Goal: Communication & Community: Answer question/provide support

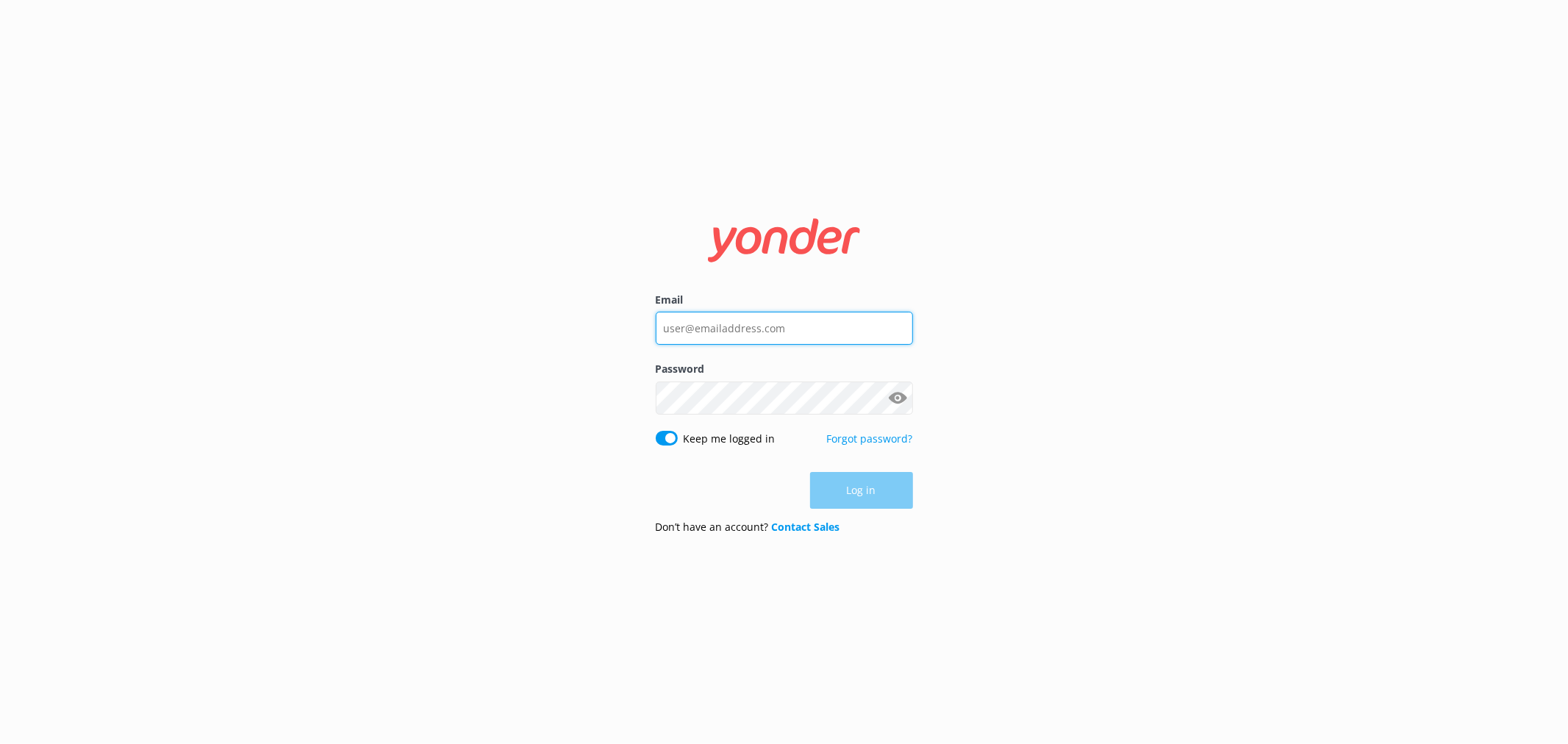
type input "[EMAIL_ADDRESS][DOMAIN_NAME]"
click at [761, 341] on input "[EMAIL_ADDRESS][DOMAIN_NAME]" at bounding box center [784, 328] width 257 height 33
click at [0, 743] on nordpass-autofill-portal at bounding box center [0, 744] width 0 height 0
click at [837, 482] on button "Log in" at bounding box center [861, 491] width 103 height 37
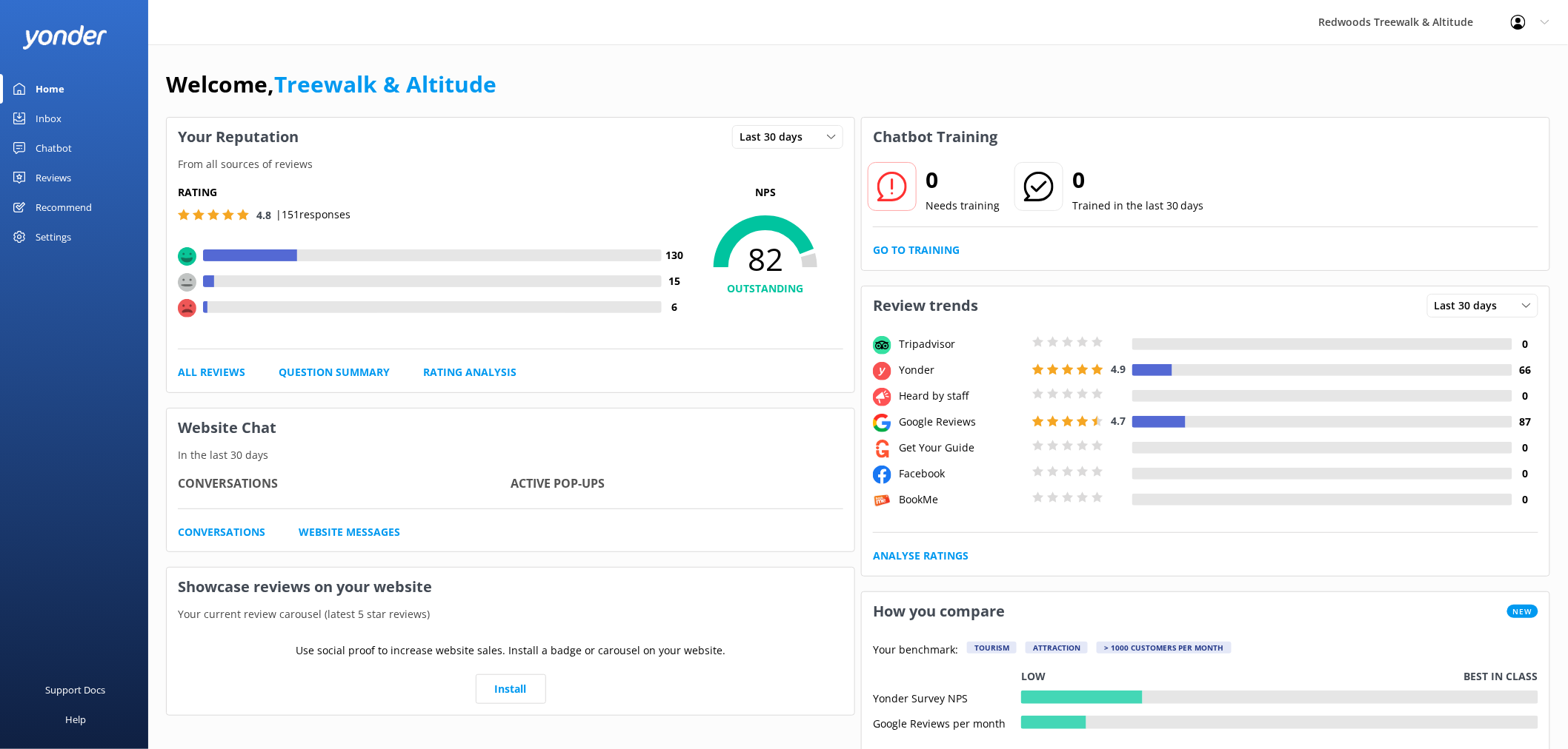
click at [122, 190] on link "Reviews" at bounding box center [74, 178] width 148 height 30
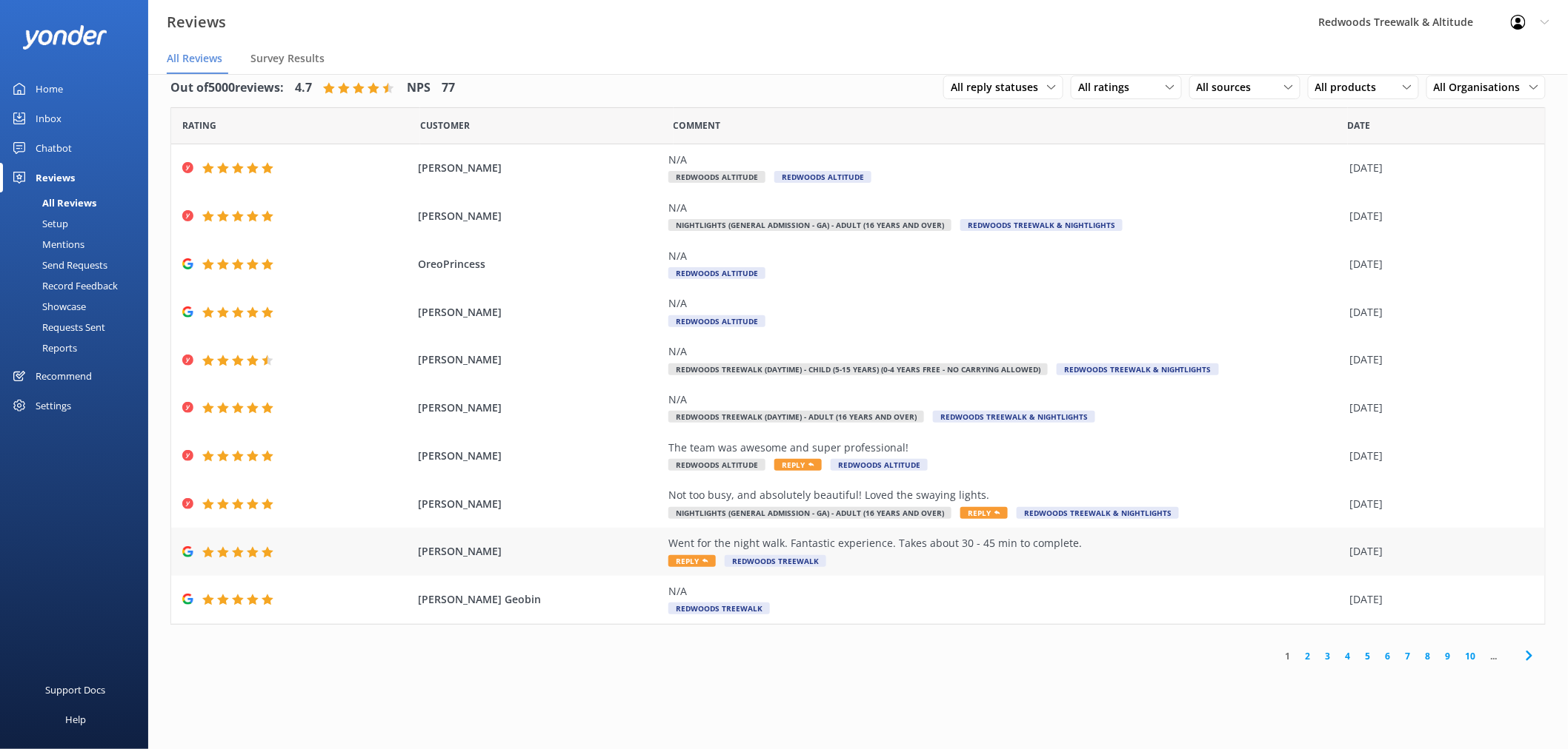
scroll to position [30, 0]
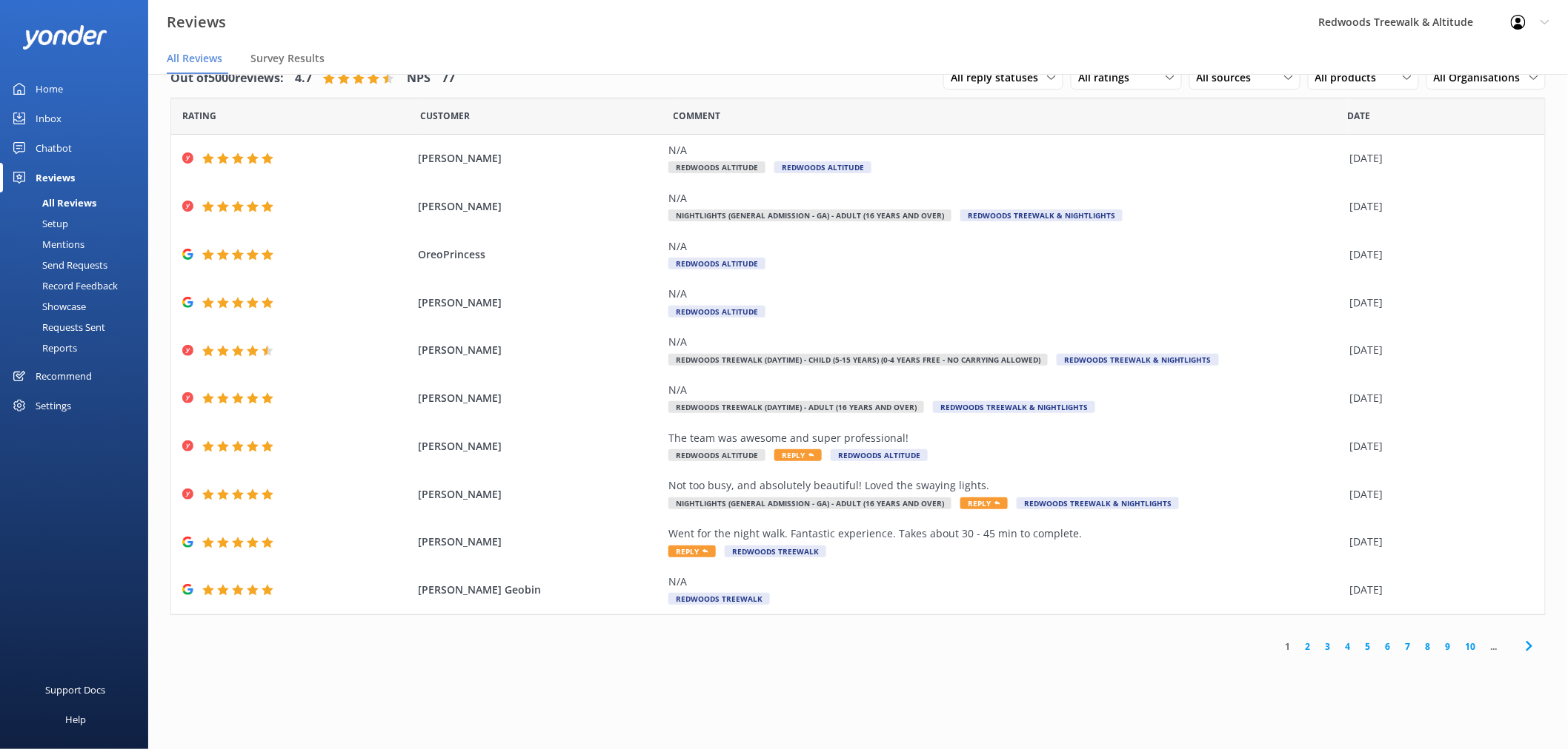
click at [1312, 646] on link "2" at bounding box center [1308, 646] width 20 height 14
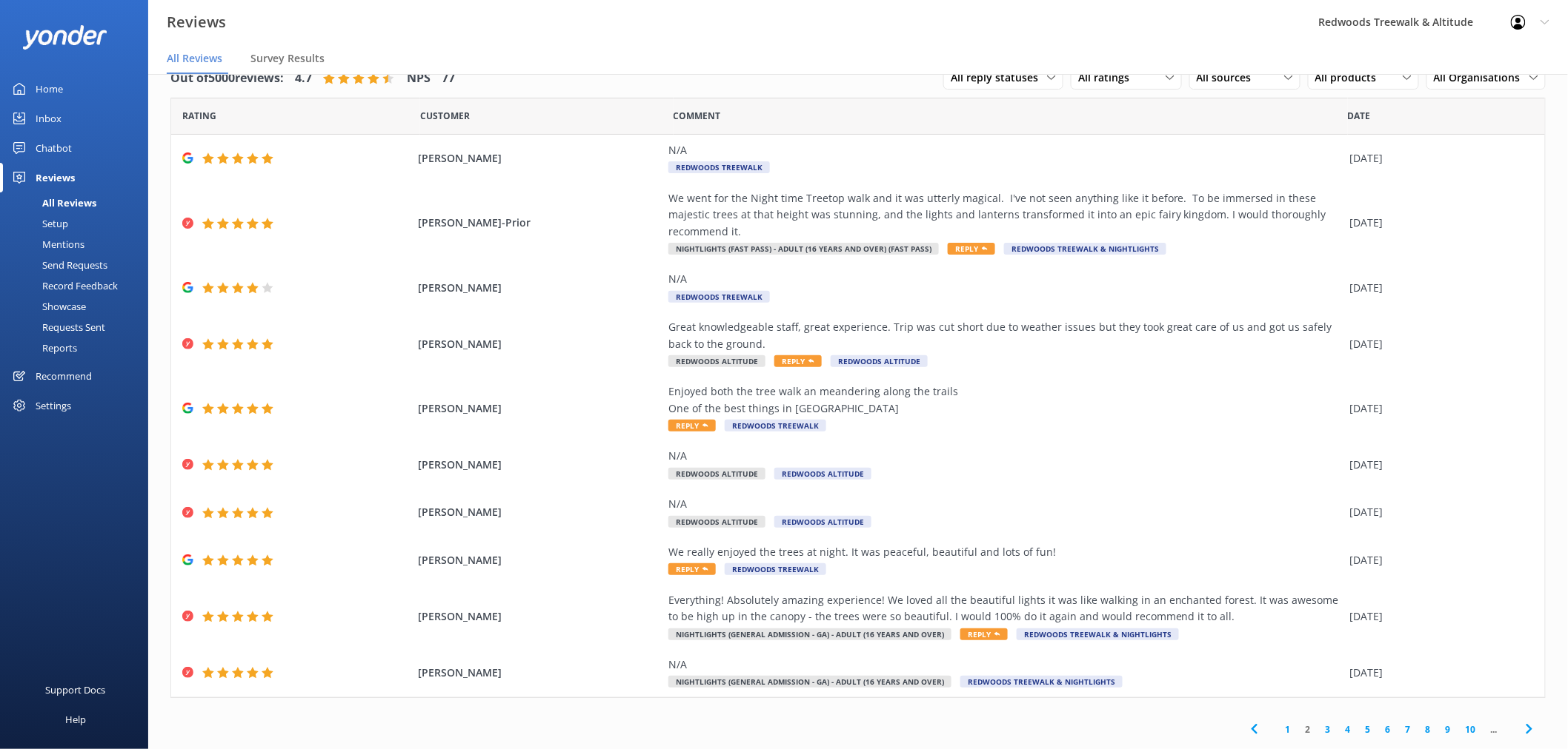
click at [98, 116] on link "Inbox" at bounding box center [74, 118] width 148 height 30
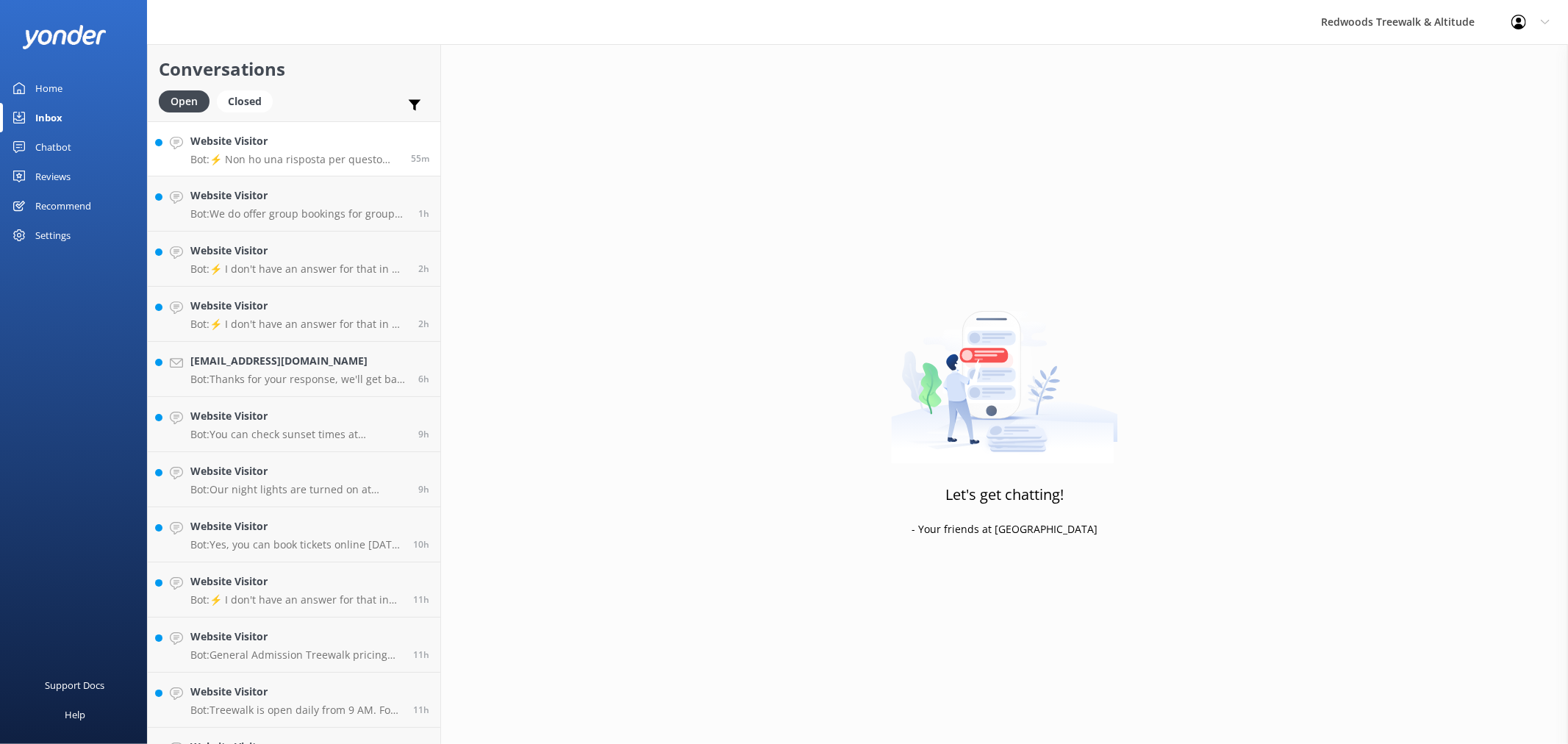
click at [307, 148] on h4 "Website Visitor" at bounding box center [295, 141] width 210 height 16
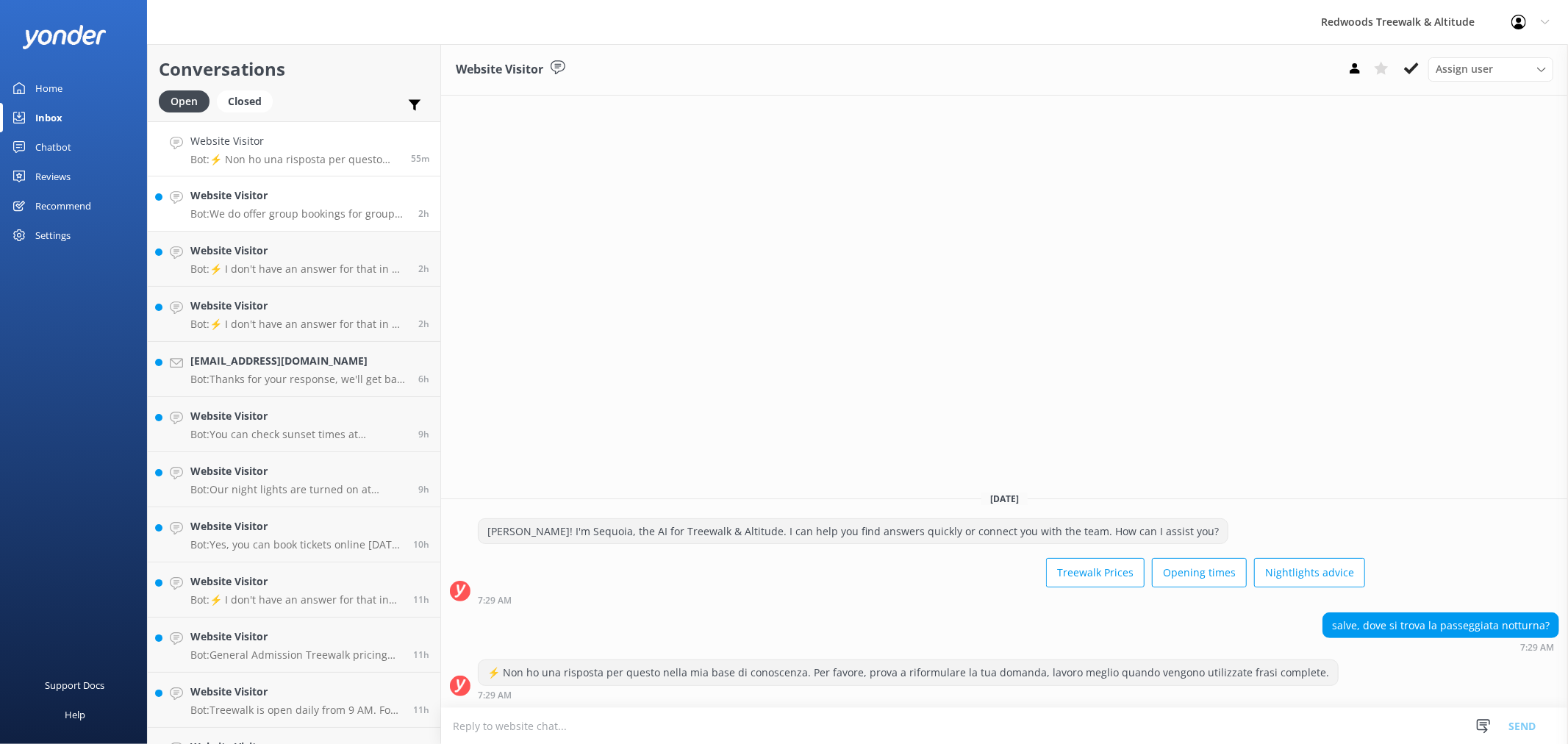
click at [300, 210] on p "Bot: We do offer group bookings for groups of more than 10 adults and provide g…" at bounding box center [299, 214] width 217 height 13
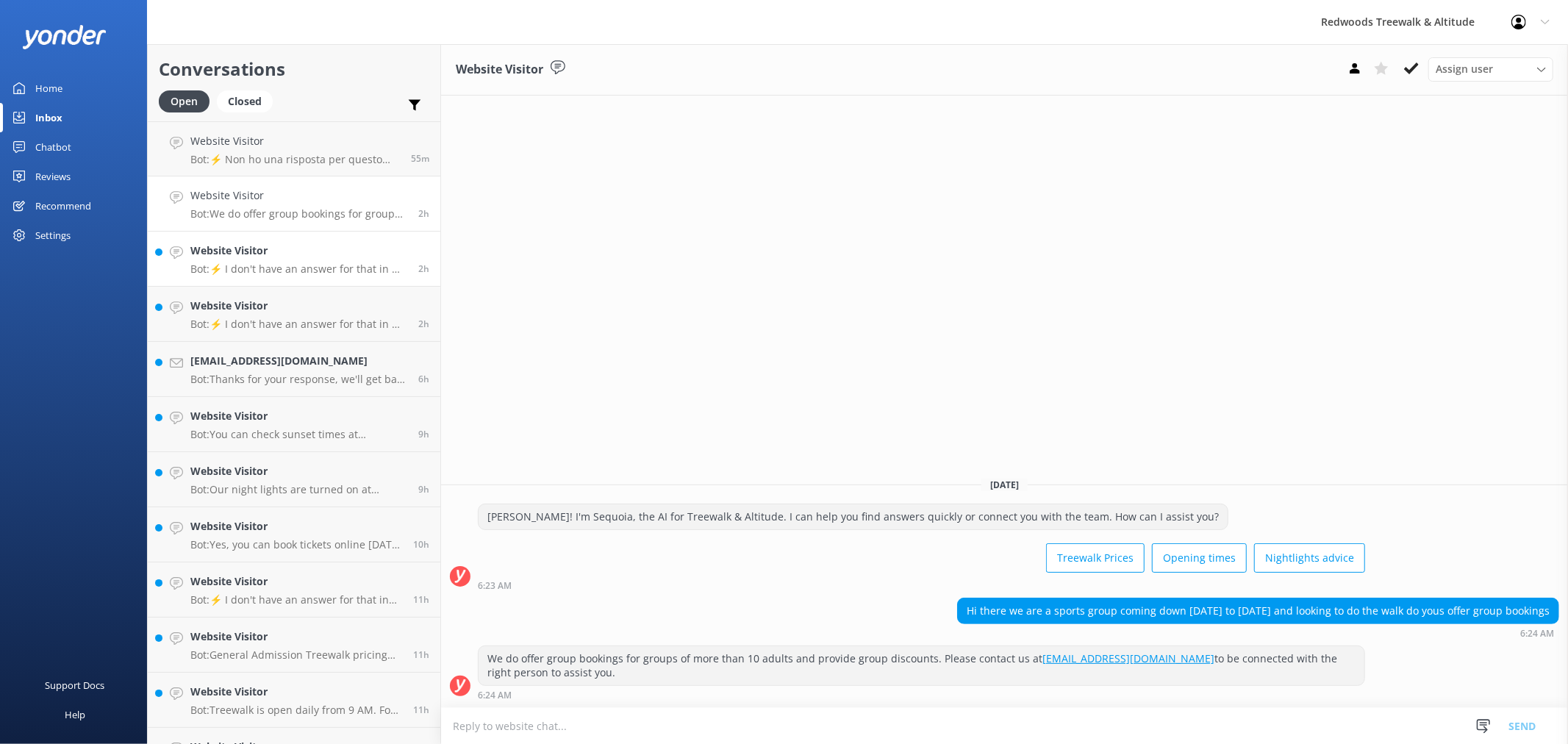
click at [291, 252] on h4 "Website Visitor" at bounding box center [299, 251] width 217 height 16
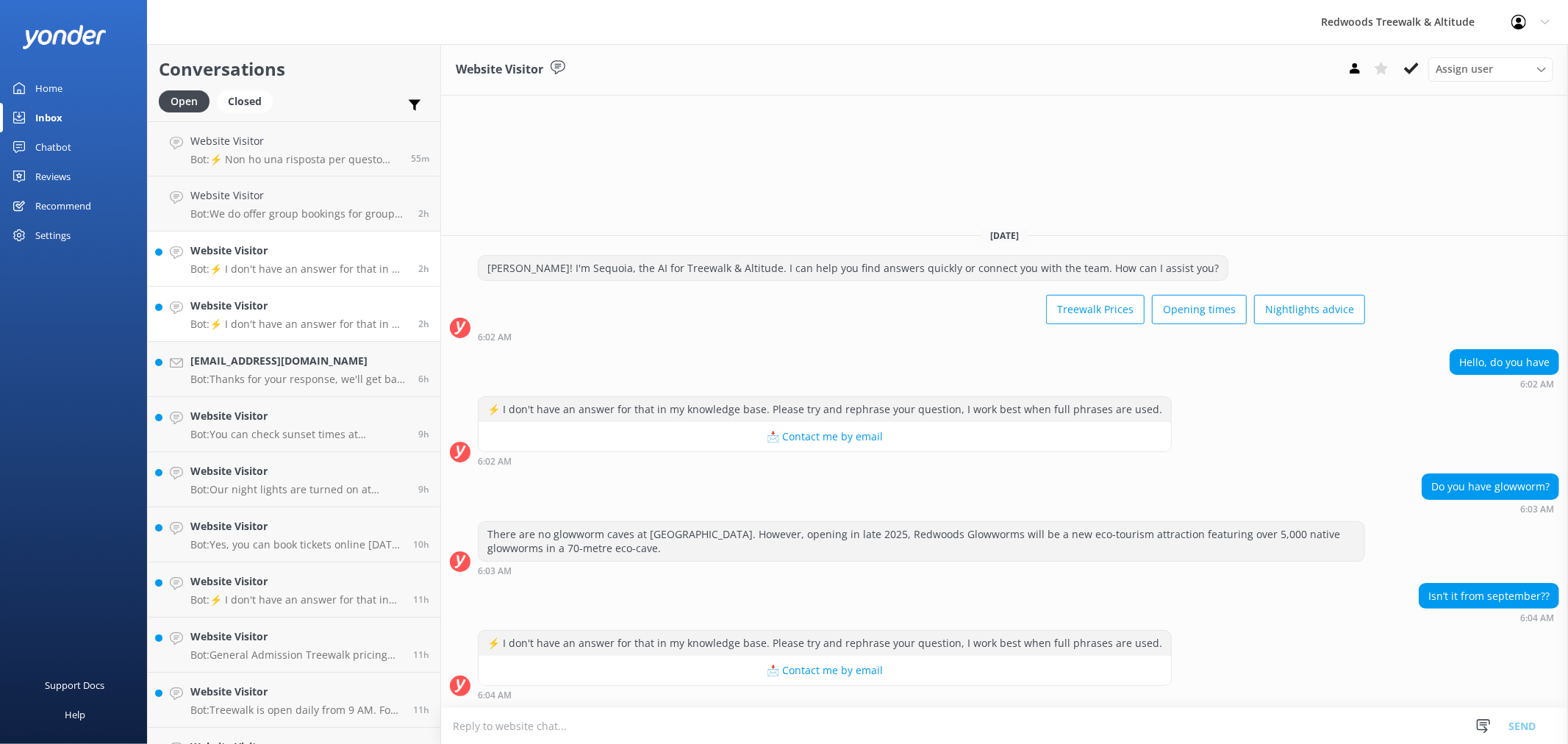
click at [280, 325] on p "Bot: ⚡ I don't have an answer for that in my knowledge base. Please try and rep…" at bounding box center [299, 324] width 217 height 13
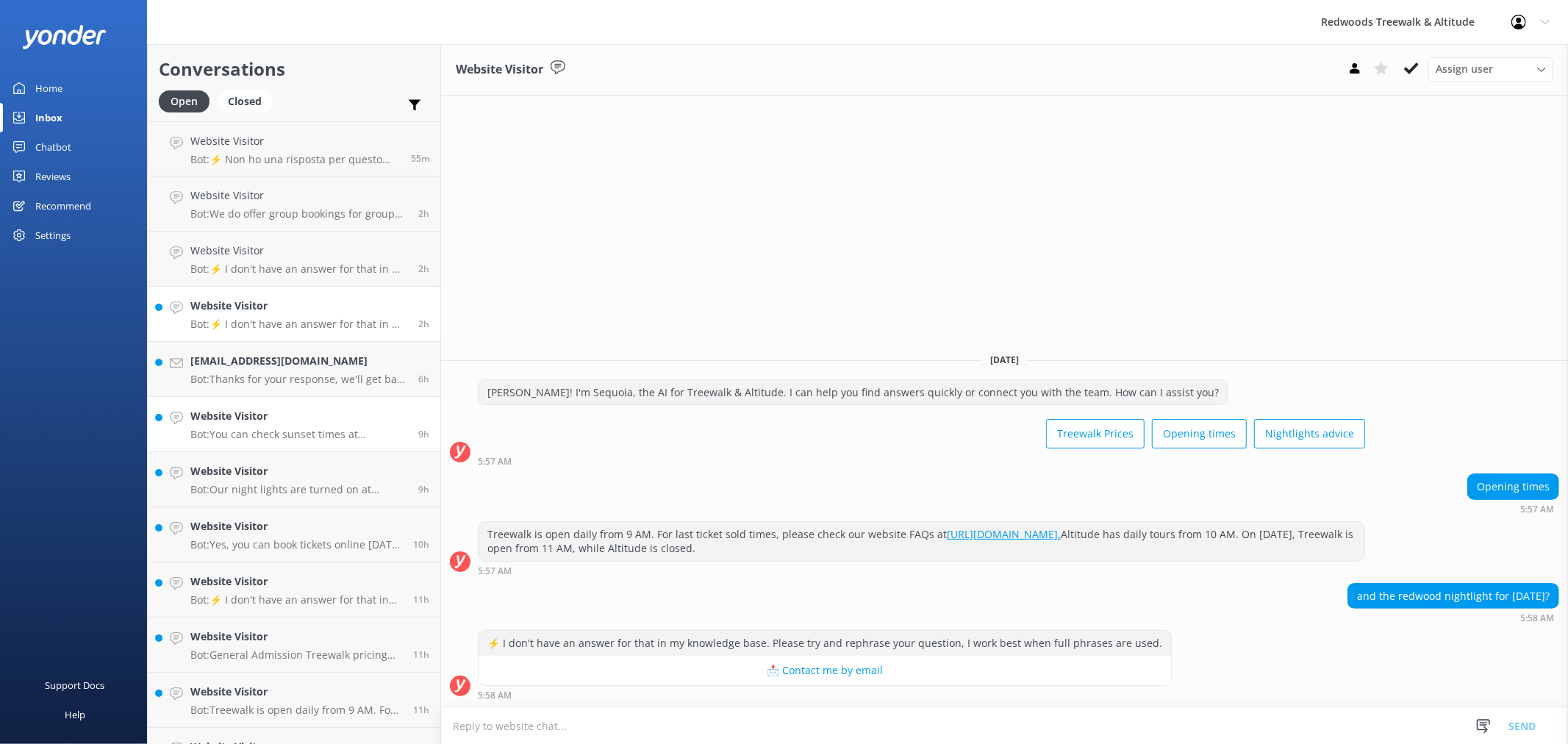
click at [264, 425] on div "Website Visitor Bot: You can check sunset times at [DOMAIN_NAME][URL]." at bounding box center [299, 425] width 217 height 33
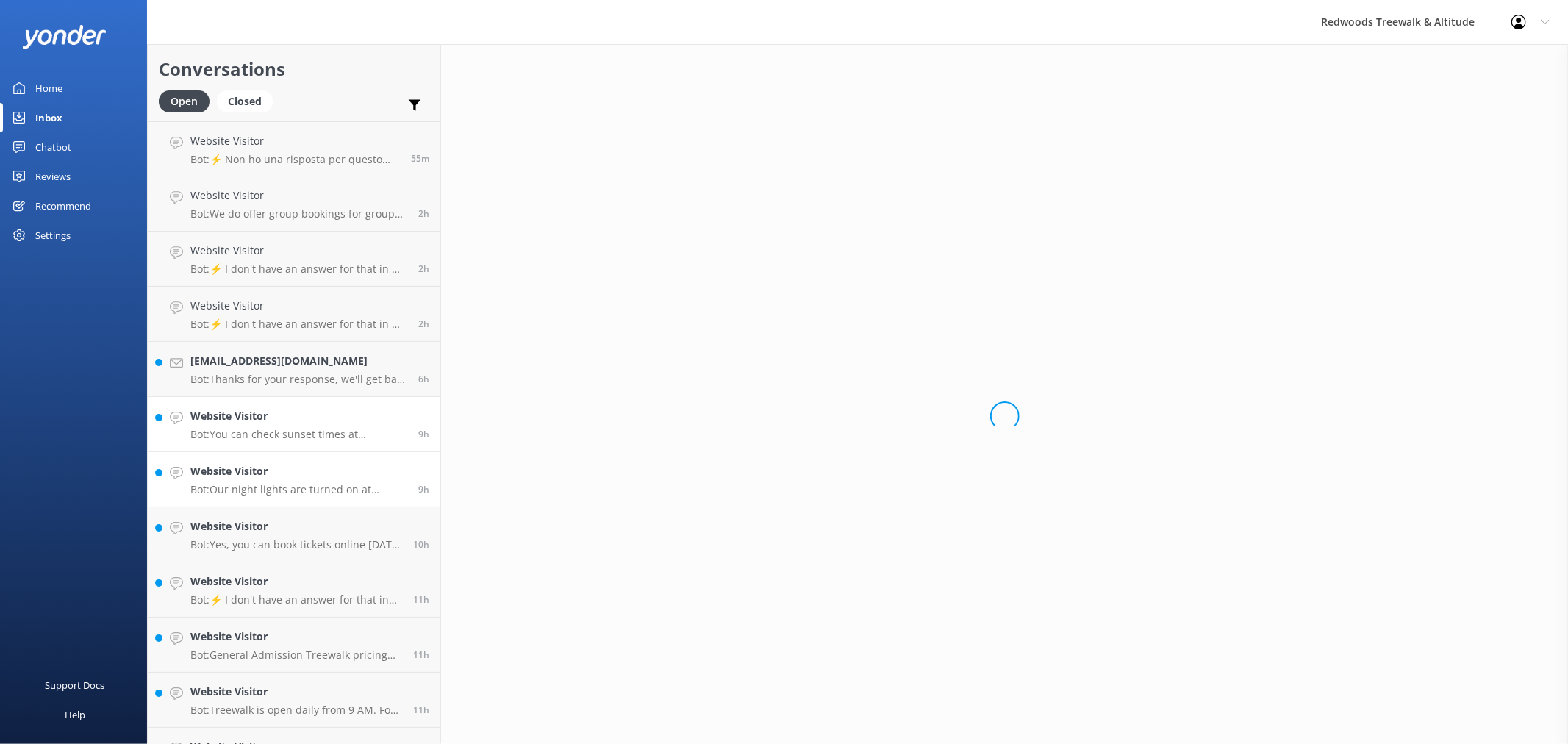
click at [248, 477] on h4 "Website Visitor" at bounding box center [299, 471] width 217 height 16
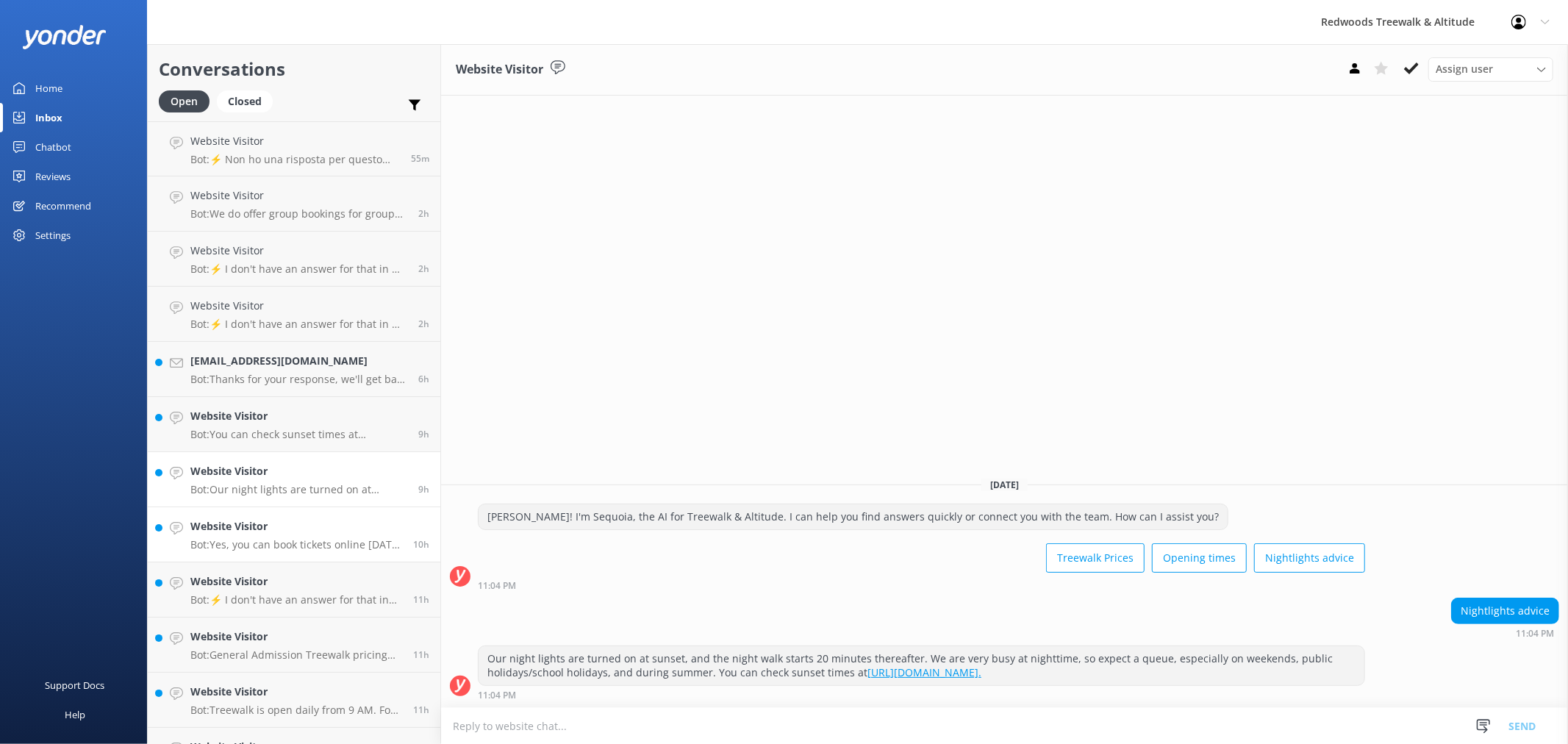
click at [241, 534] on h4 "Website Visitor" at bounding box center [295, 527] width 211 height 16
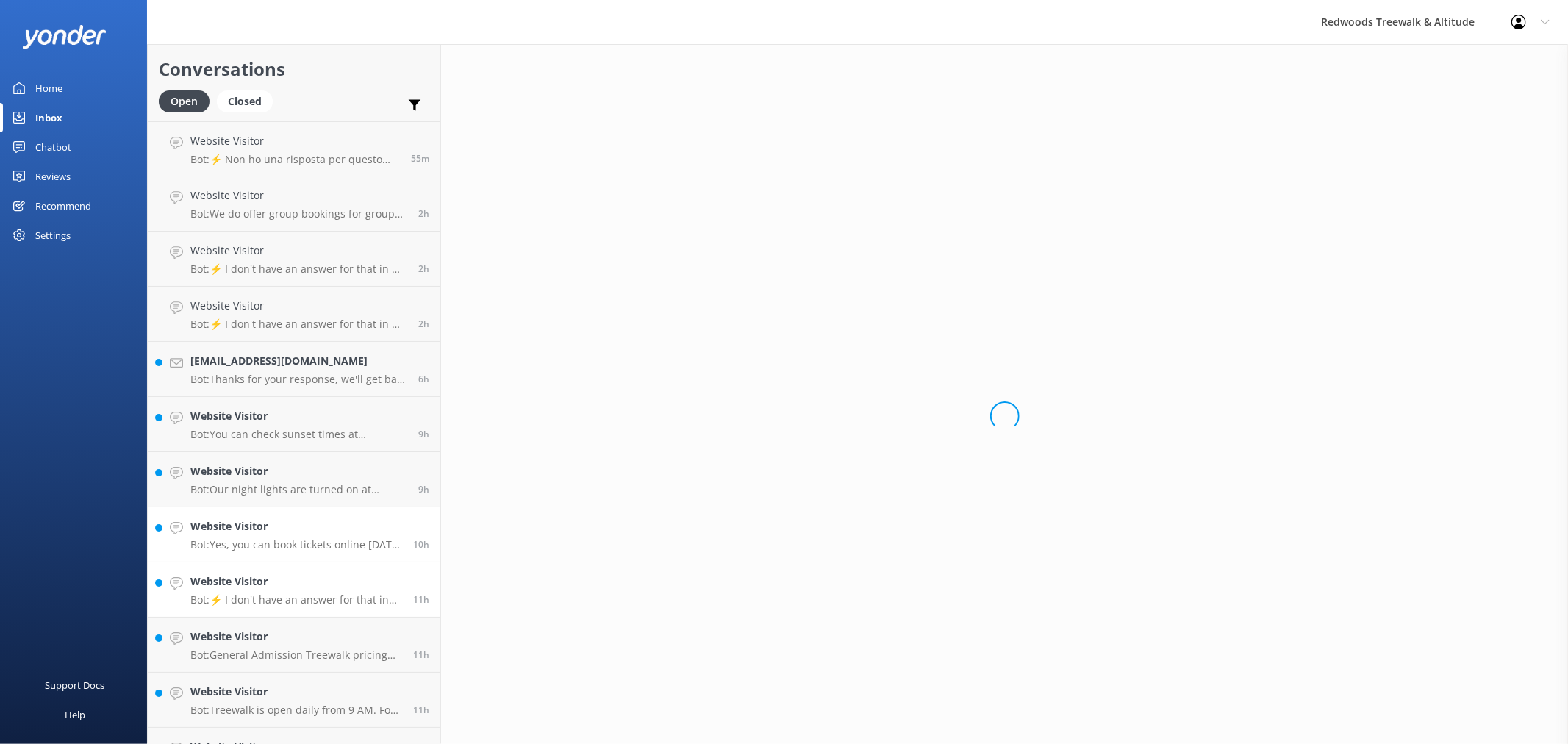
click at [236, 574] on h4 "Website Visitor" at bounding box center [295, 581] width 211 height 16
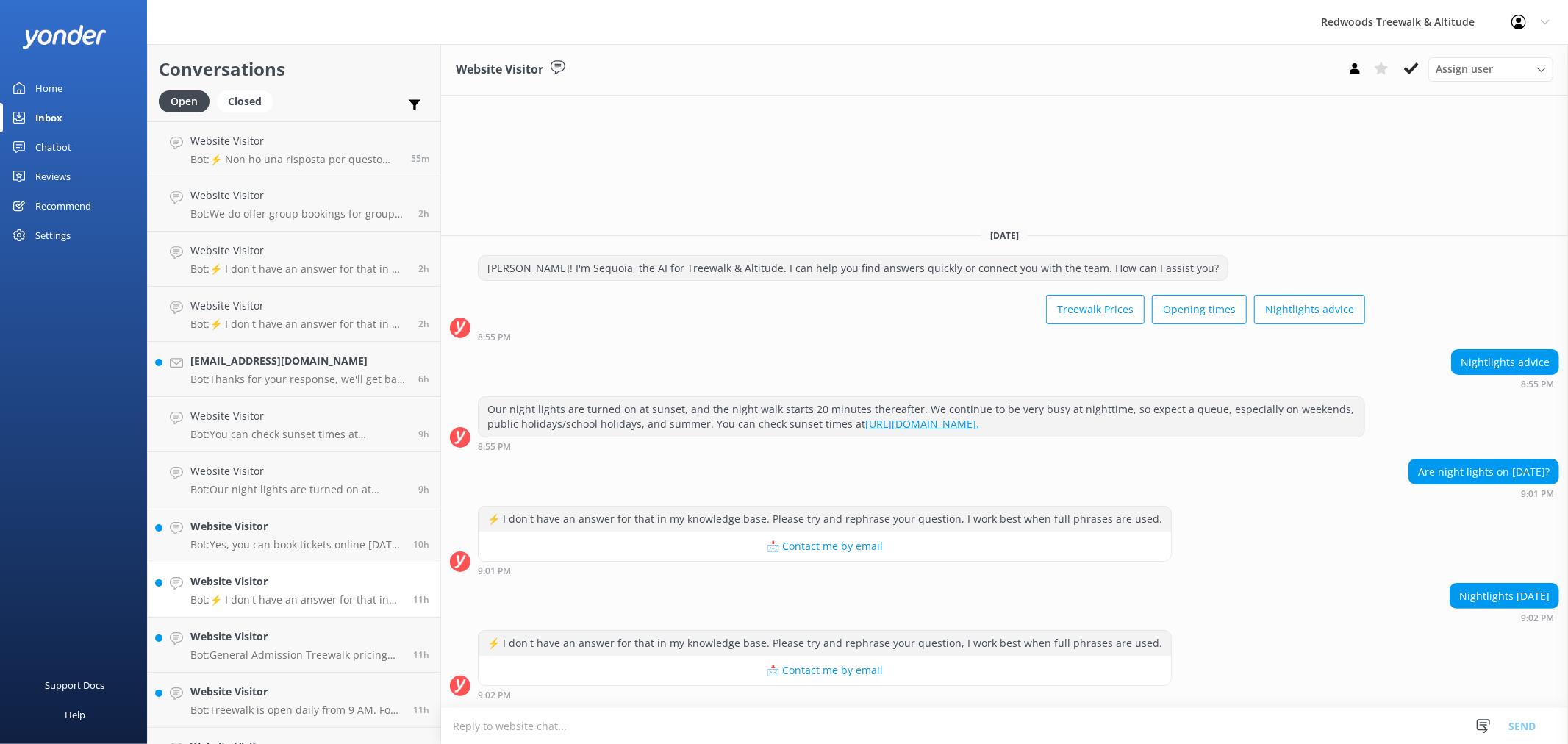
click at [235, 613] on link "Website Visitor Bot: ⚡ I don't have an answer for that in my knowledge base. Pl…" at bounding box center [294, 590] width 292 height 56
click at [220, 657] on p "Bot: General Admission Treewalk pricing starts at $42 for adults (16+ years) an…" at bounding box center [295, 655] width 211 height 13
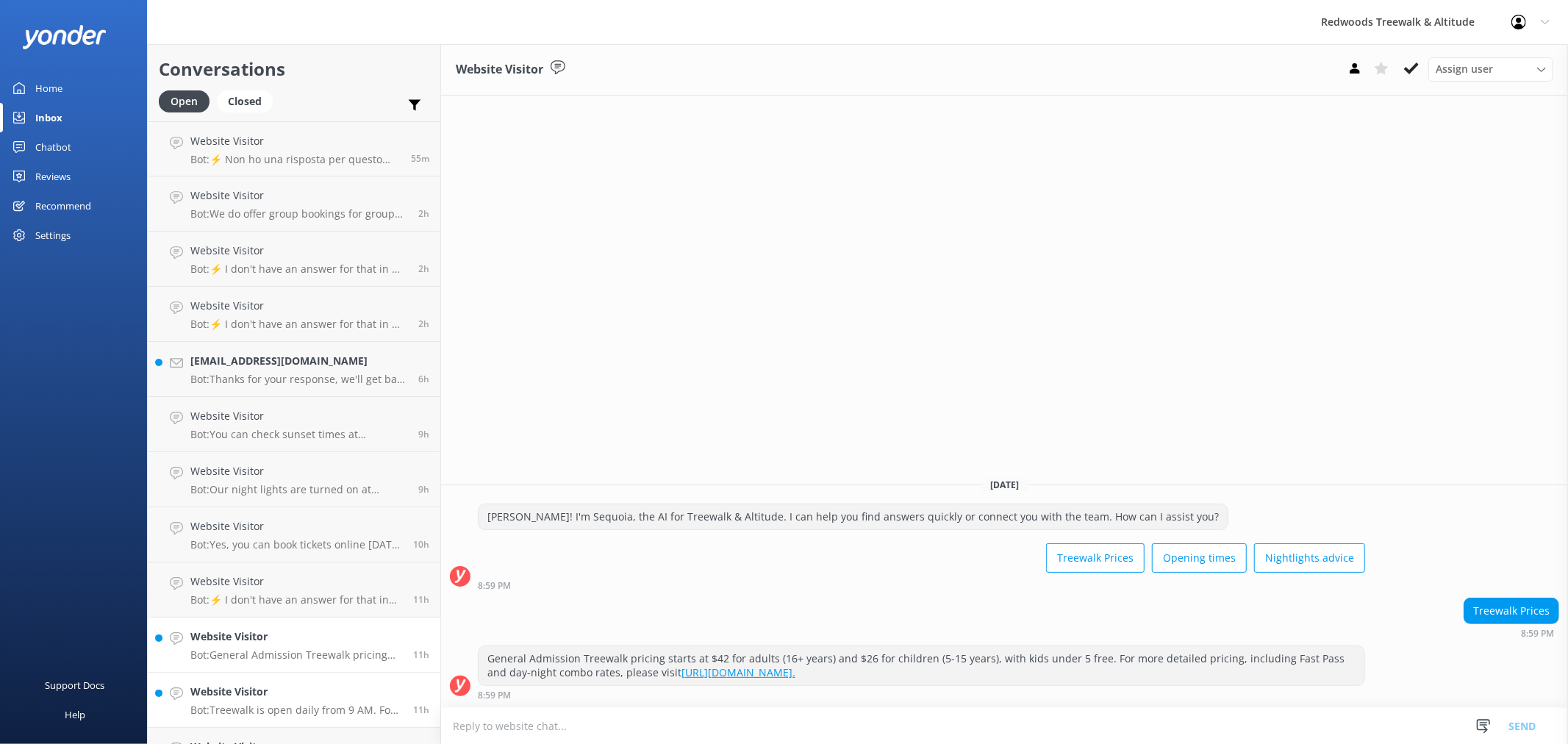
click at [218, 693] on h4 "Website Visitor" at bounding box center [295, 693] width 211 height 16
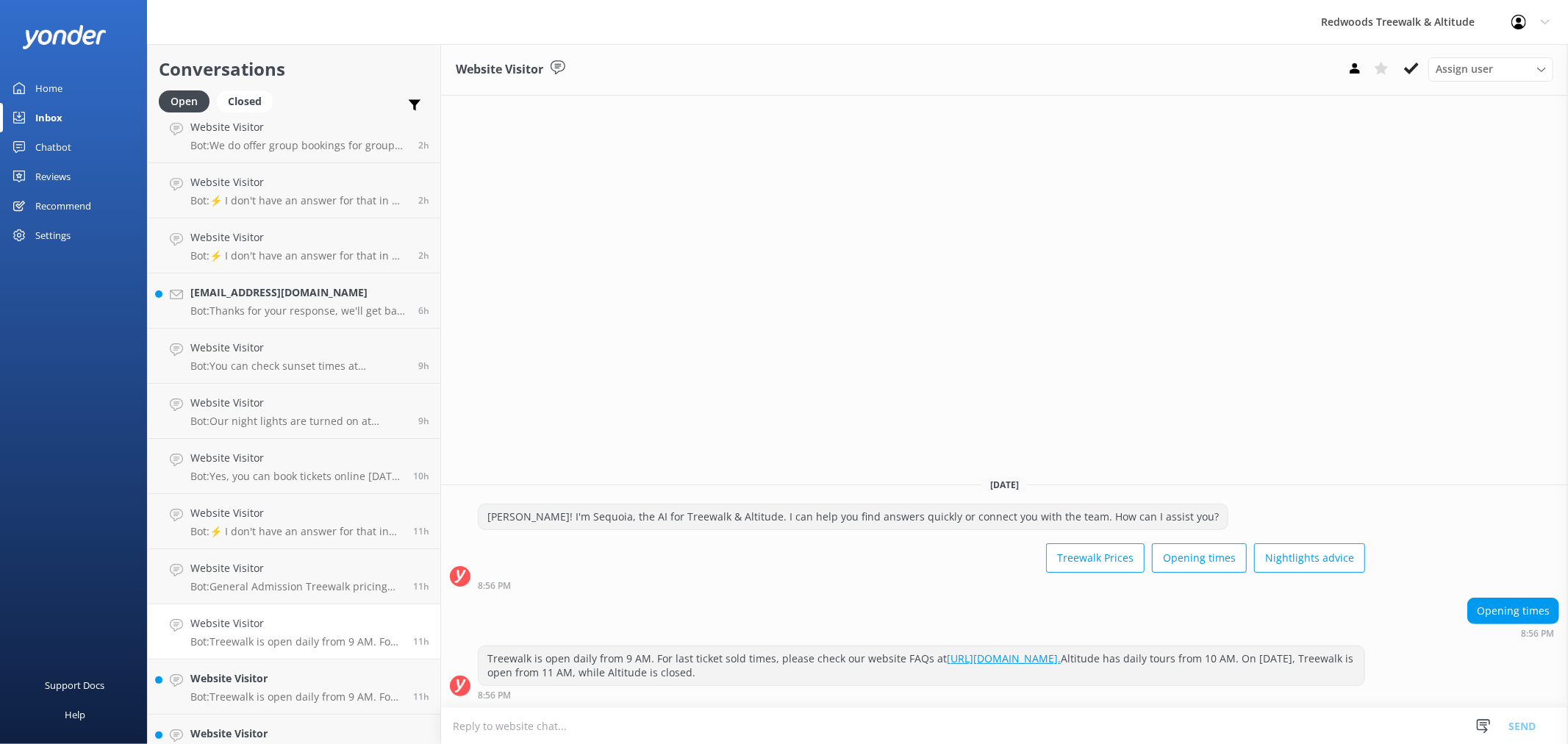
scroll to position [163, 0]
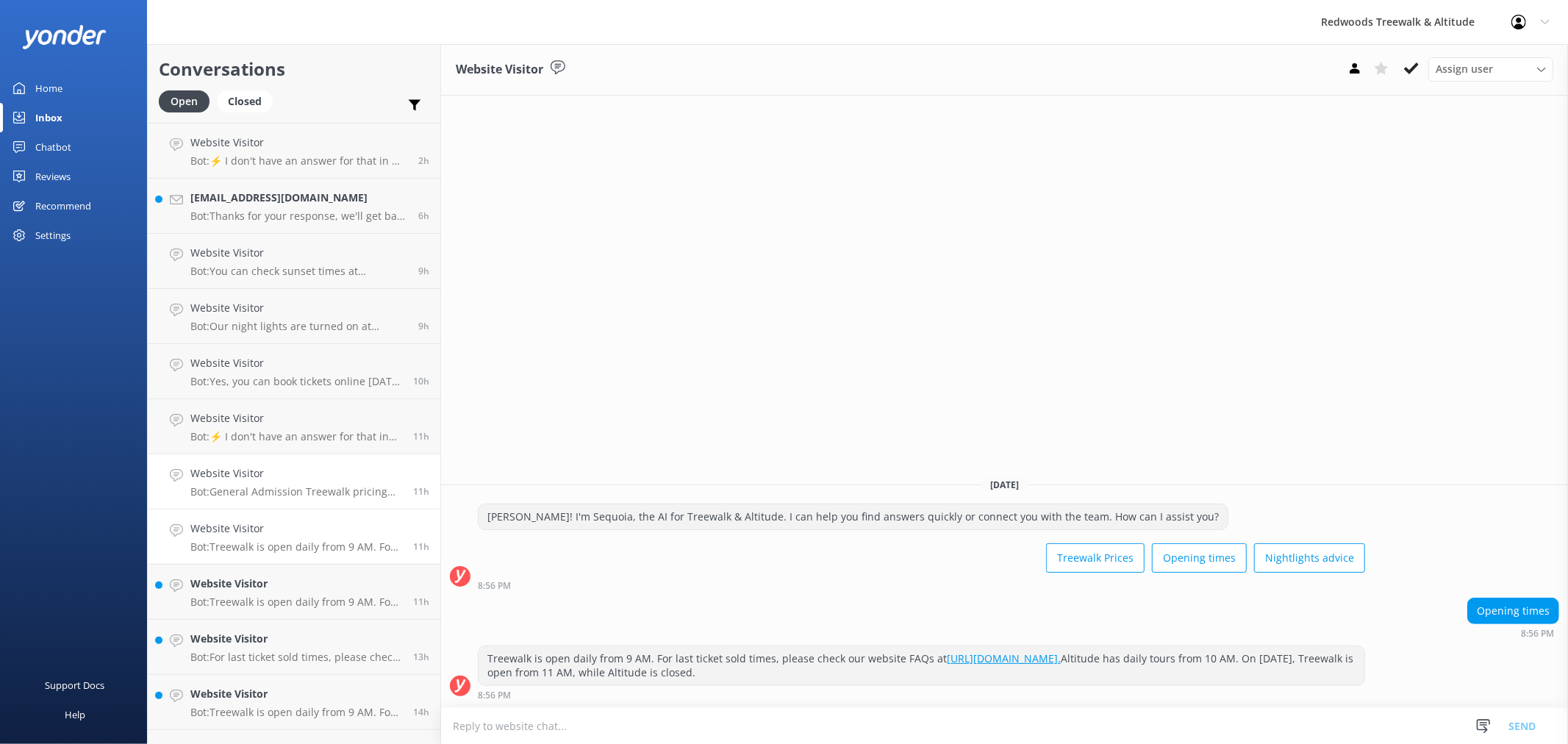
drag, startPoint x: 303, startPoint y: 437, endPoint x: 301, endPoint y: 497, distance: 60.0
click at [303, 436] on p "Bot: ⚡ I don't have an answer for that in my knowledge base. Please try and rep…" at bounding box center [295, 437] width 211 height 13
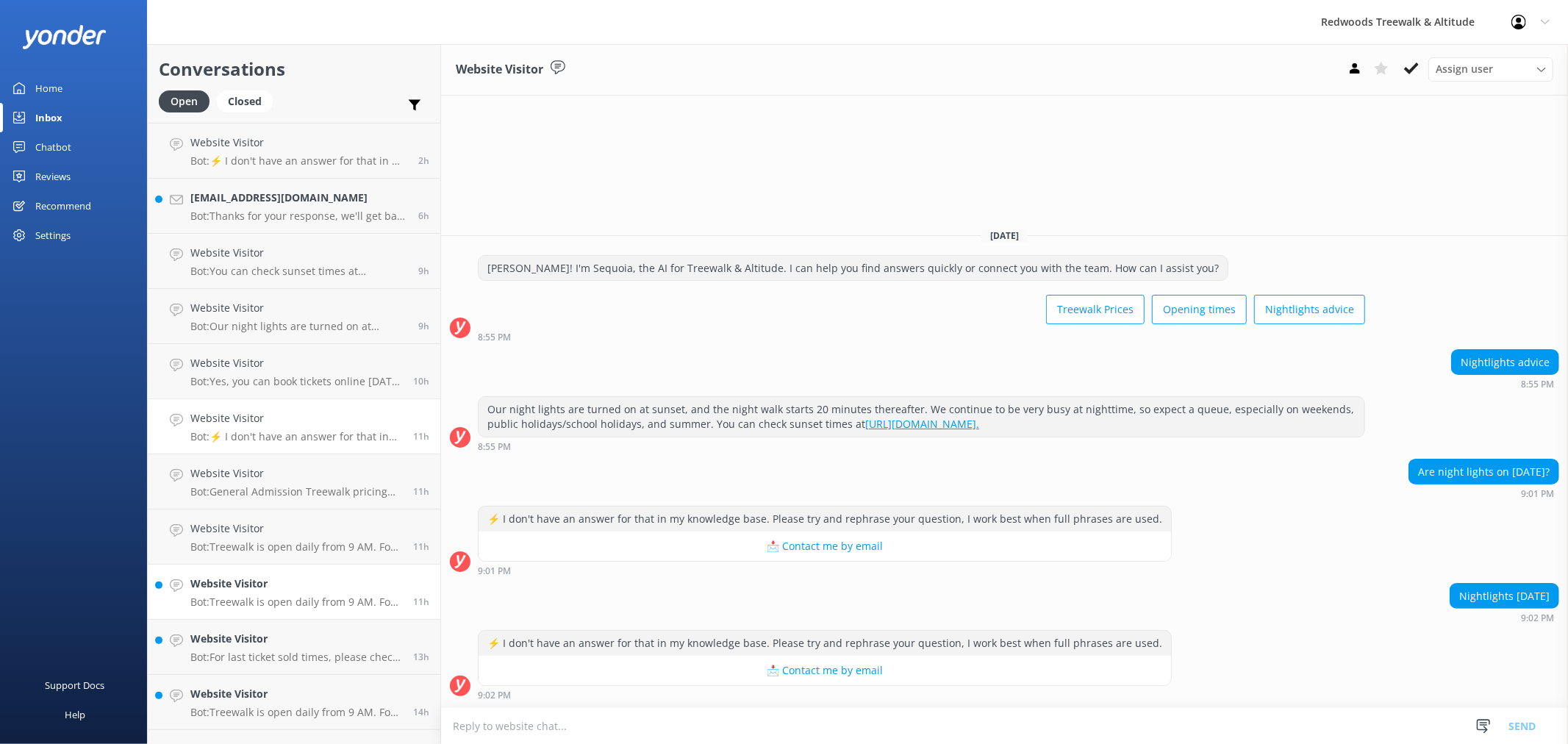
click at [285, 594] on div "Website Visitor Bot: Treewalk is open daily from 9 AM. For last ticket sold tim…" at bounding box center [295, 592] width 211 height 33
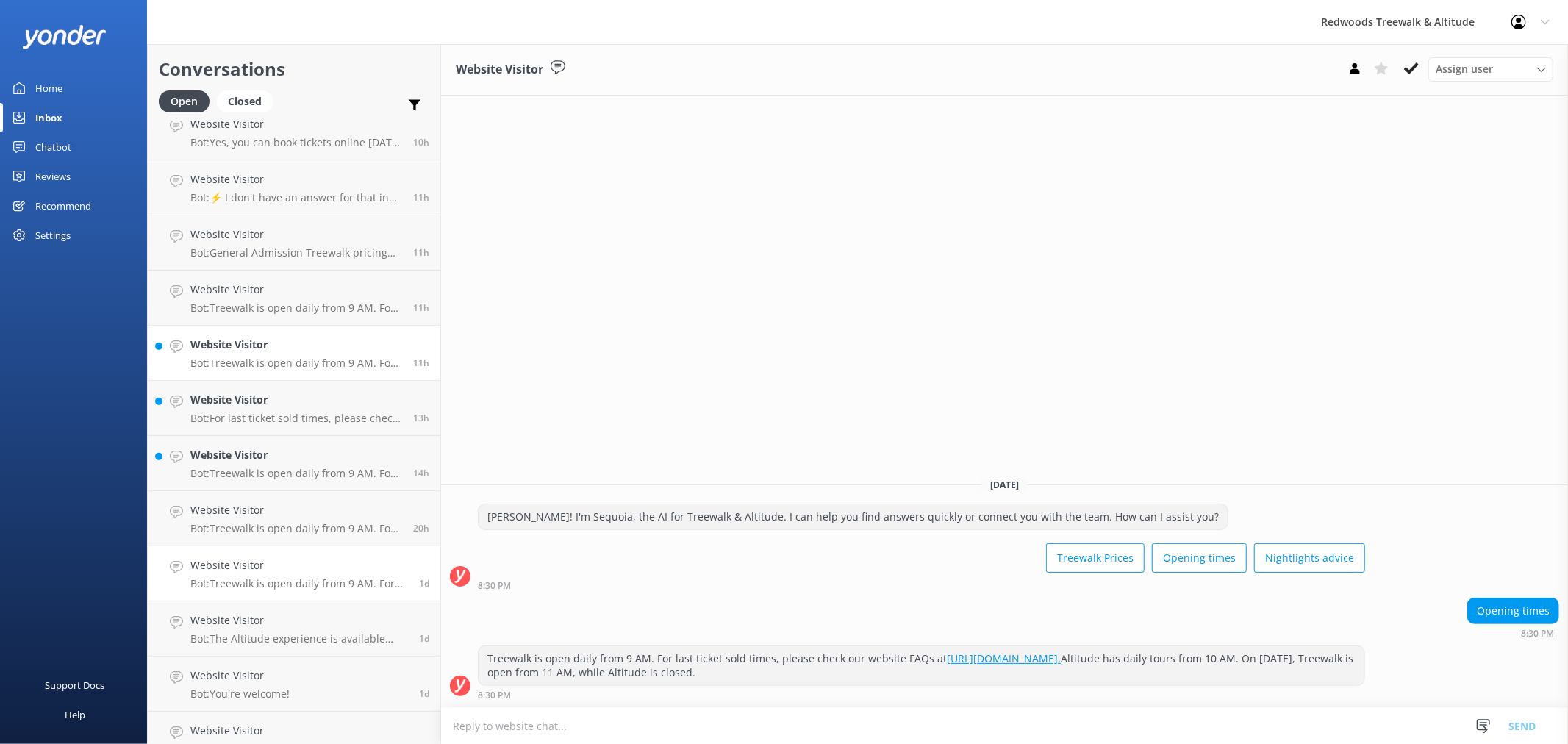
scroll to position [408, 0]
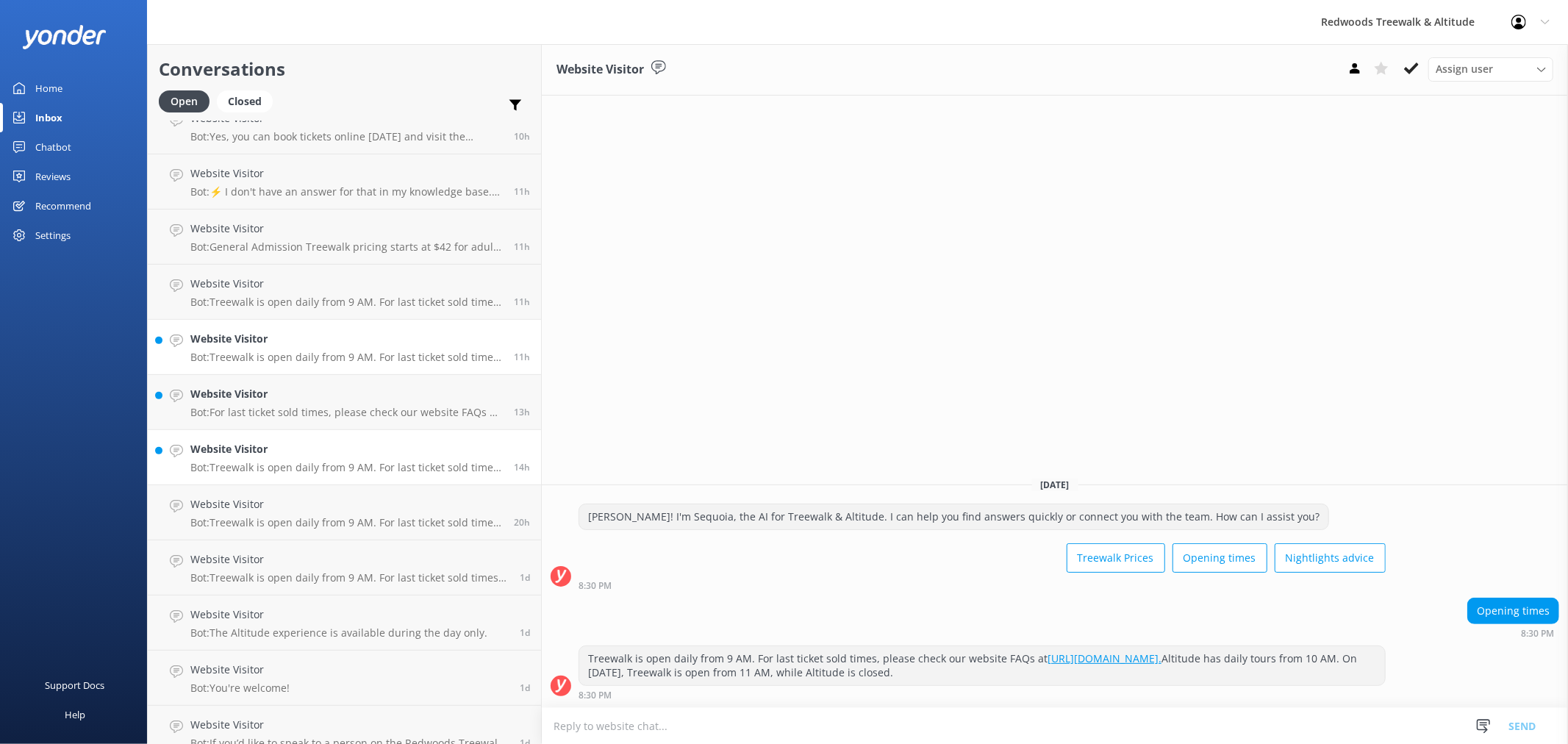
click at [268, 459] on div "Website Visitor Bot: Treewalk is open daily from 9 AM. For last ticket sold tim…" at bounding box center [346, 457] width 313 height 33
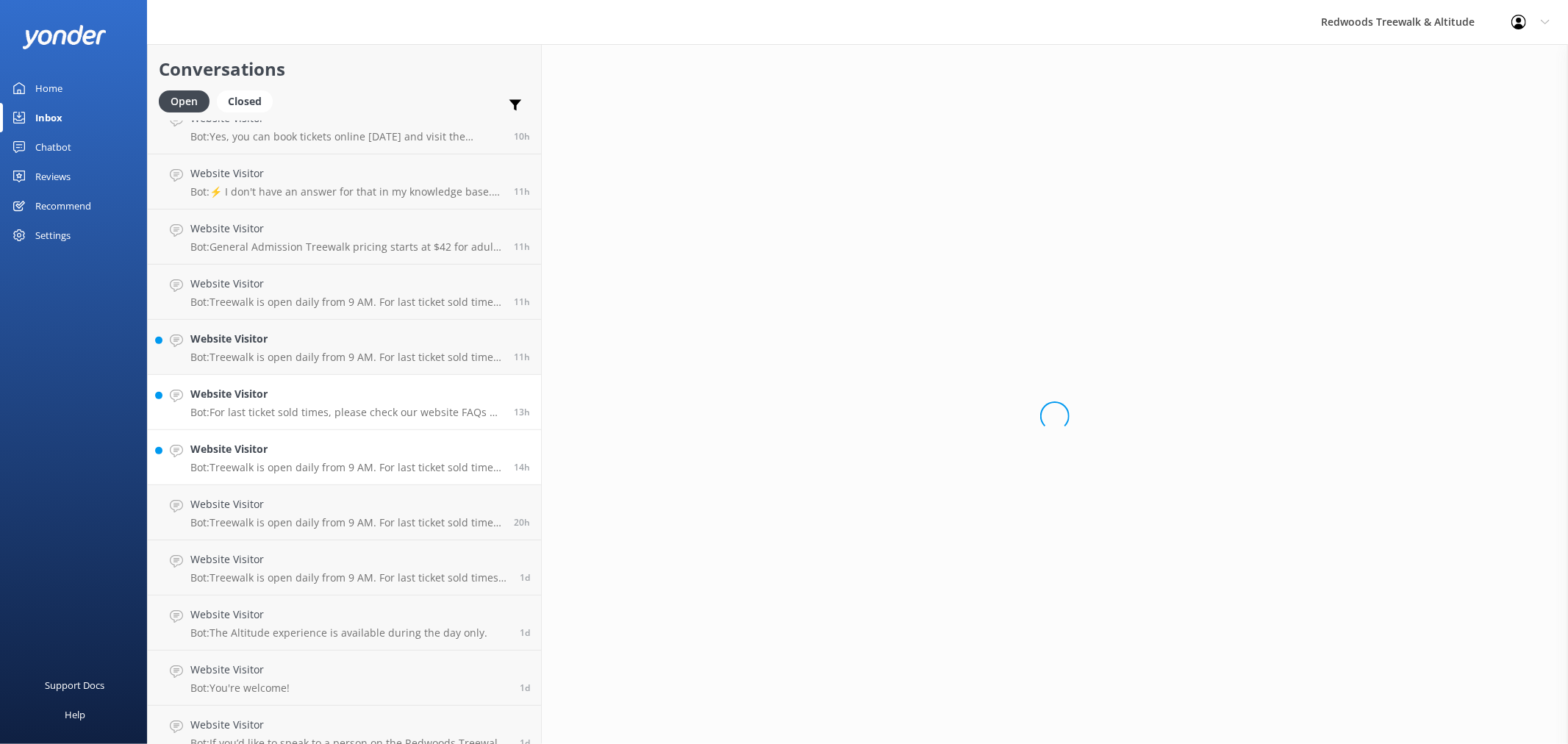
click at [263, 403] on div "Website Visitor Bot: For last ticket sold times, please check our website FAQs …" at bounding box center [346, 403] width 313 height 33
click at [263, 347] on div "Website Visitor Bot: Treewalk is open daily from 9 AM. For last ticket sold tim…" at bounding box center [346, 347] width 313 height 33
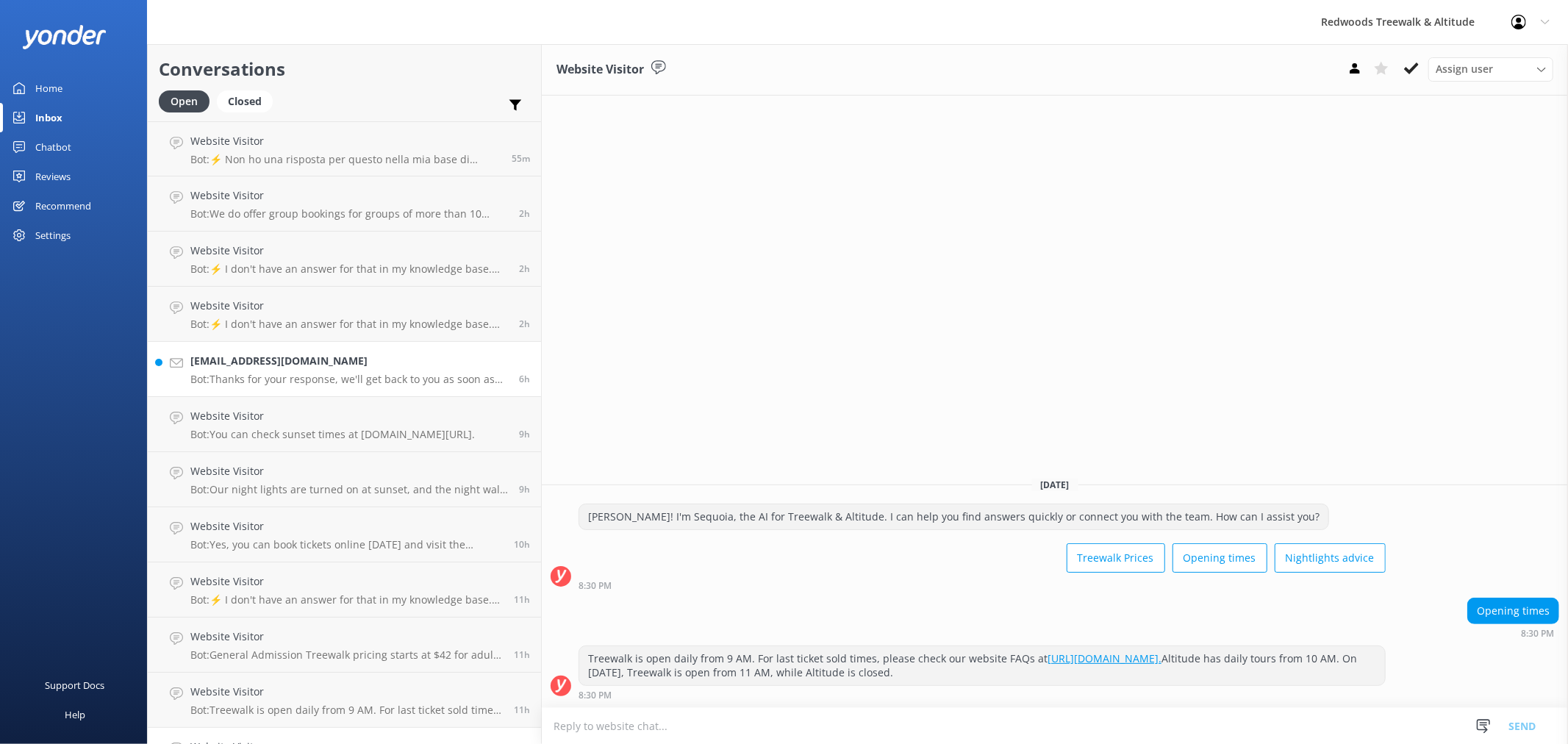
click at [295, 373] on p "Bot: Thanks for your response, we'll get back to you as soon as we can during o…" at bounding box center [349, 380] width 318 height 13
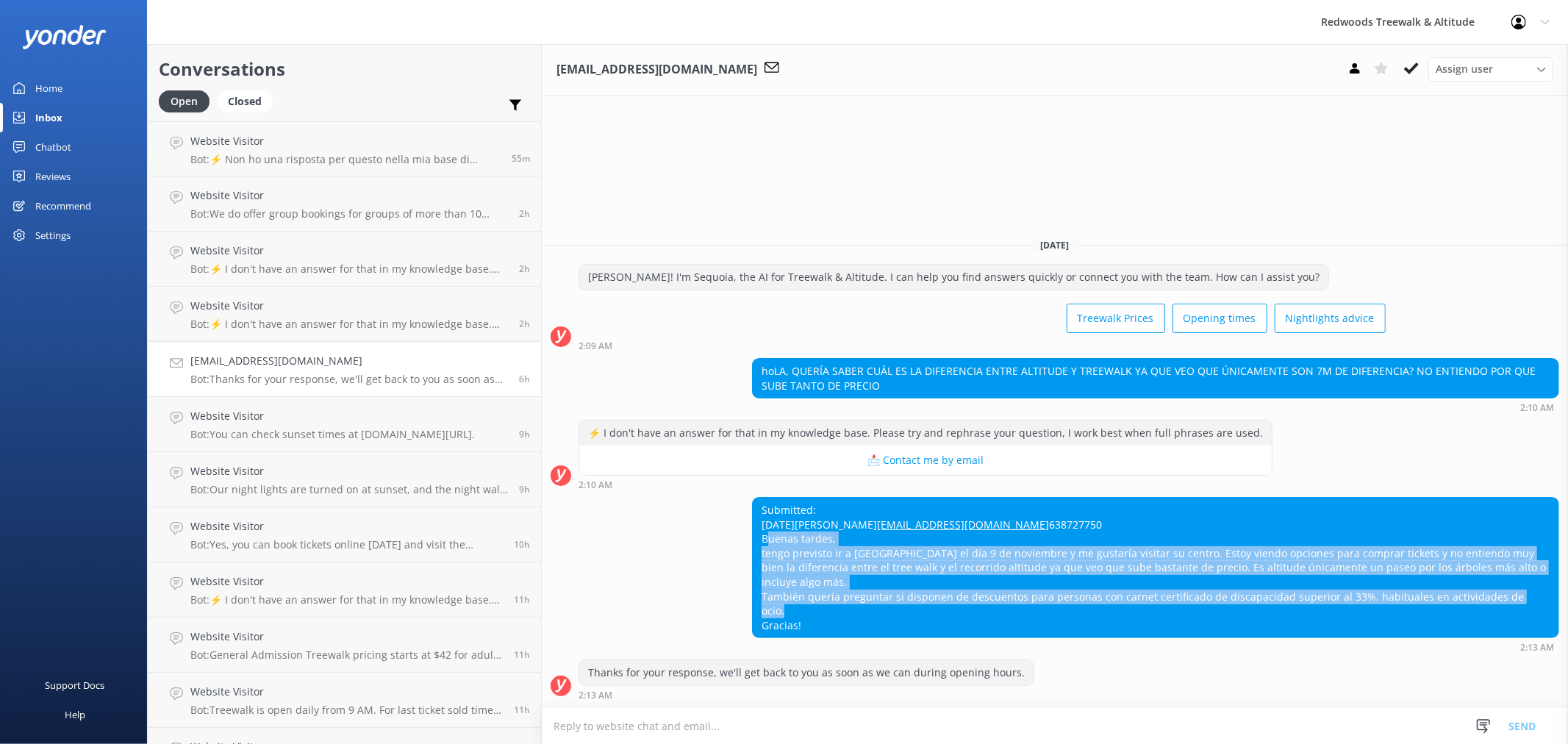
drag, startPoint x: 755, startPoint y: 623, endPoint x: 678, endPoint y: 572, distance: 92.4
click at [753, 572] on div "Submitted: [DATE][PERSON_NAME] [EMAIL_ADDRESS][DOMAIN_NAME] 638727750 Buenas ta…" at bounding box center [1155, 568] width 806 height 140
copy div "Buenas tardes, tengo previsto ir a [GEOGRAPHIC_DATA] el día 9 de noviembre y me…"
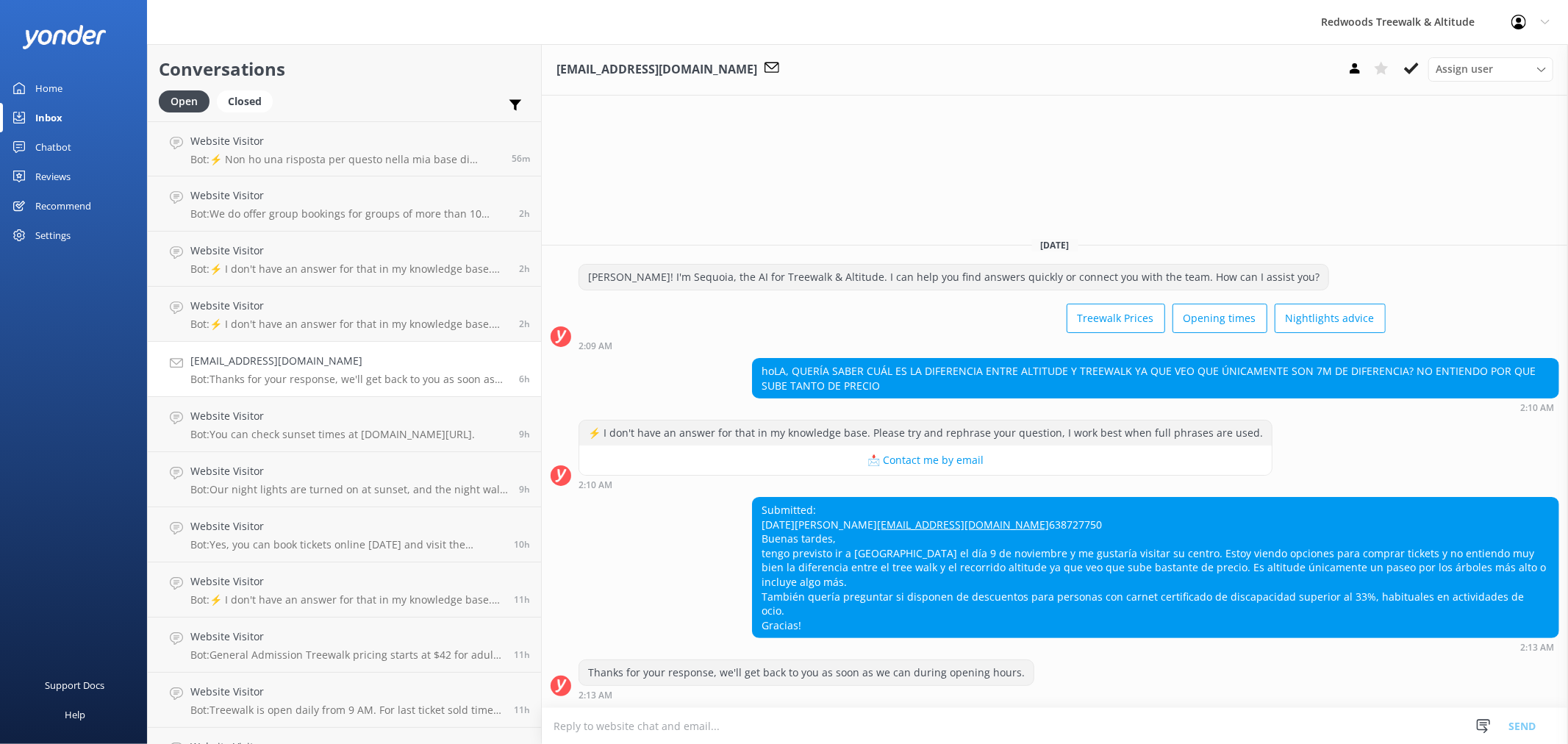
click at [886, 532] on div "Submitted: [DATE][PERSON_NAME] [EMAIL_ADDRESS][DOMAIN_NAME] 638727750 Buenas ta…" at bounding box center [1155, 568] width 806 height 140
drag, startPoint x: 83, startPoint y: 86, endPoint x: 83, endPoint y: 100, distance: 14.0
click at [83, 86] on link "Home" at bounding box center [73, 88] width 147 height 29
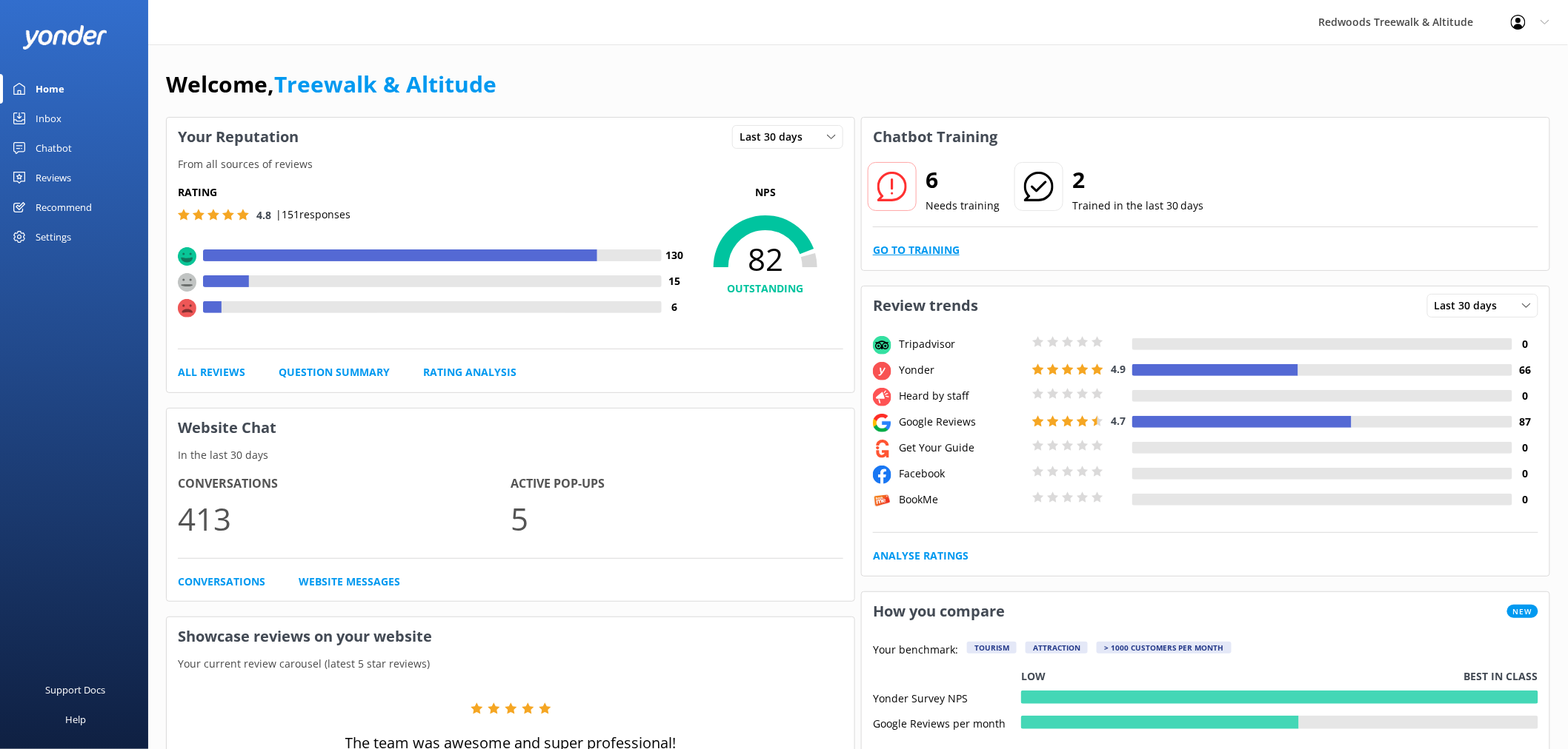
click at [904, 249] on link "Go to Training" at bounding box center [916, 250] width 86 height 16
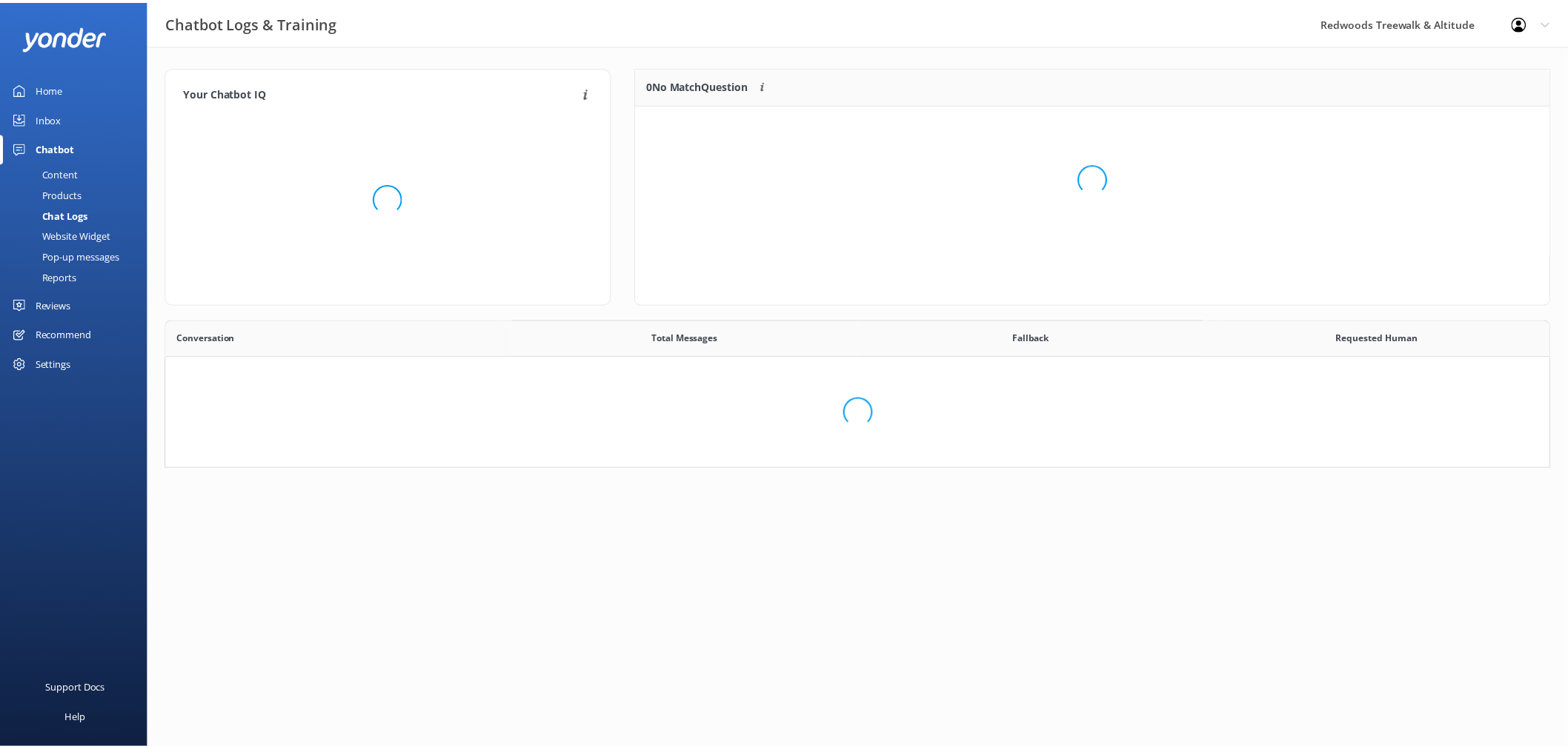
scroll to position [506, 1371]
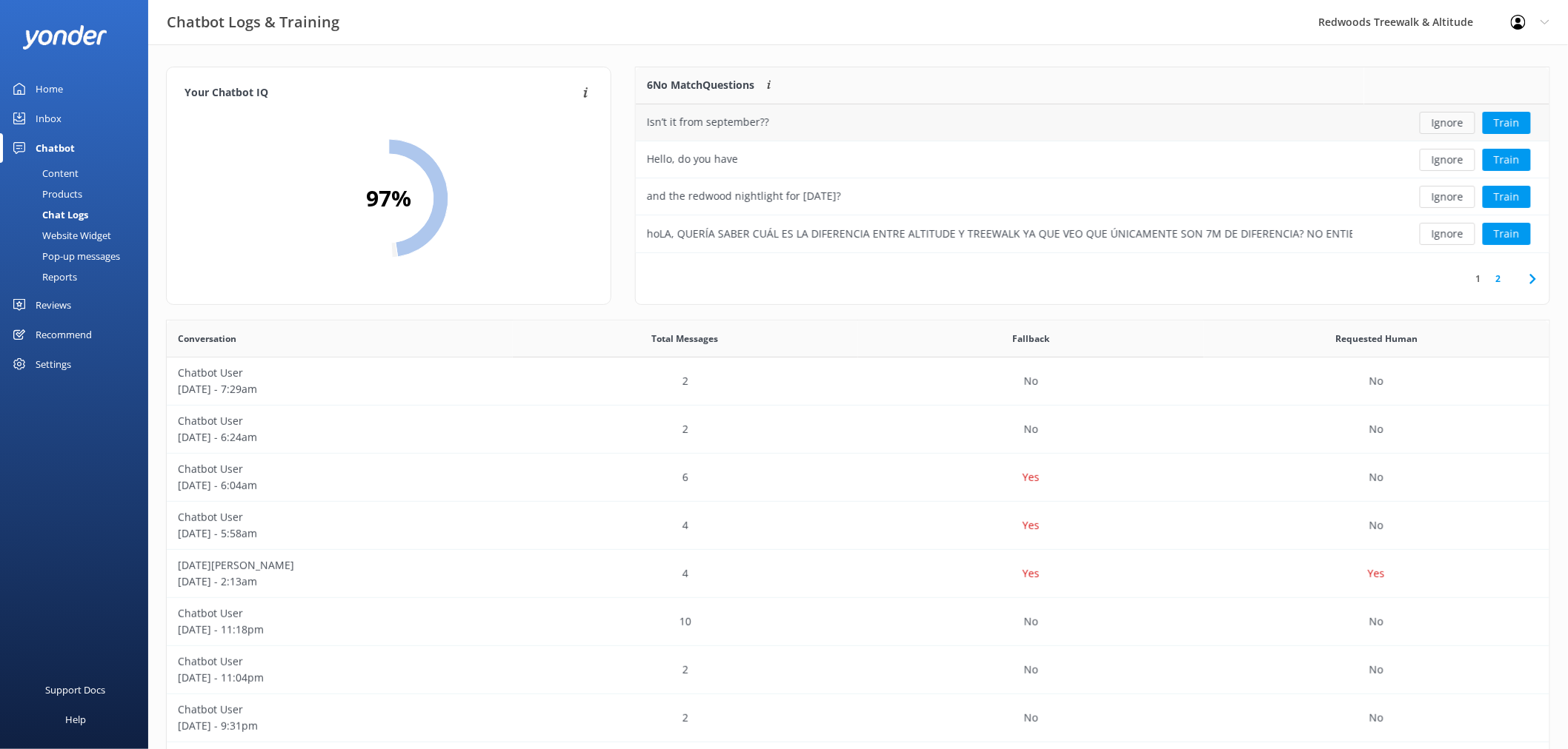
click at [1457, 122] on button "Ignore" at bounding box center [1448, 123] width 56 height 22
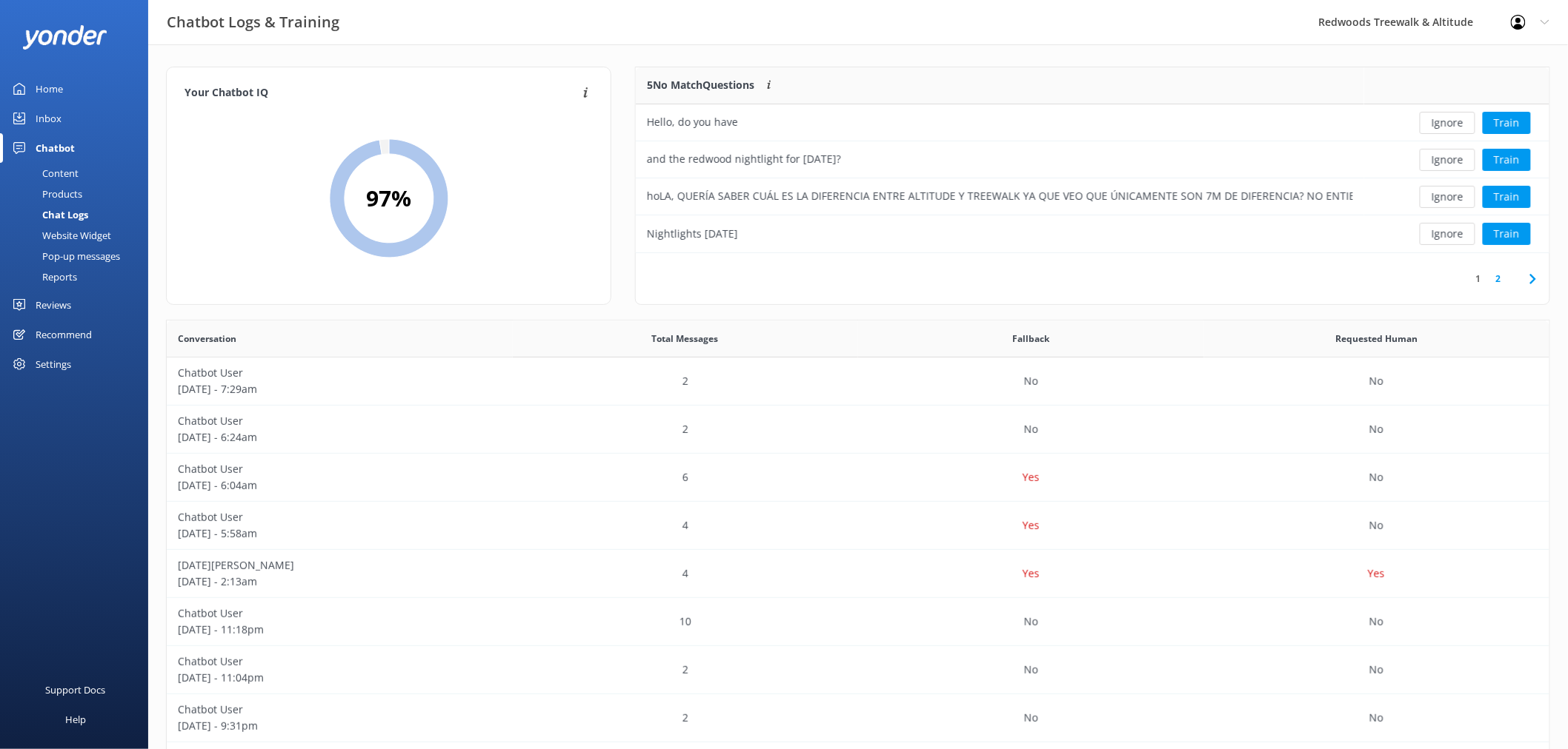
click at [1457, 122] on button "Ignore" at bounding box center [1448, 123] width 56 height 22
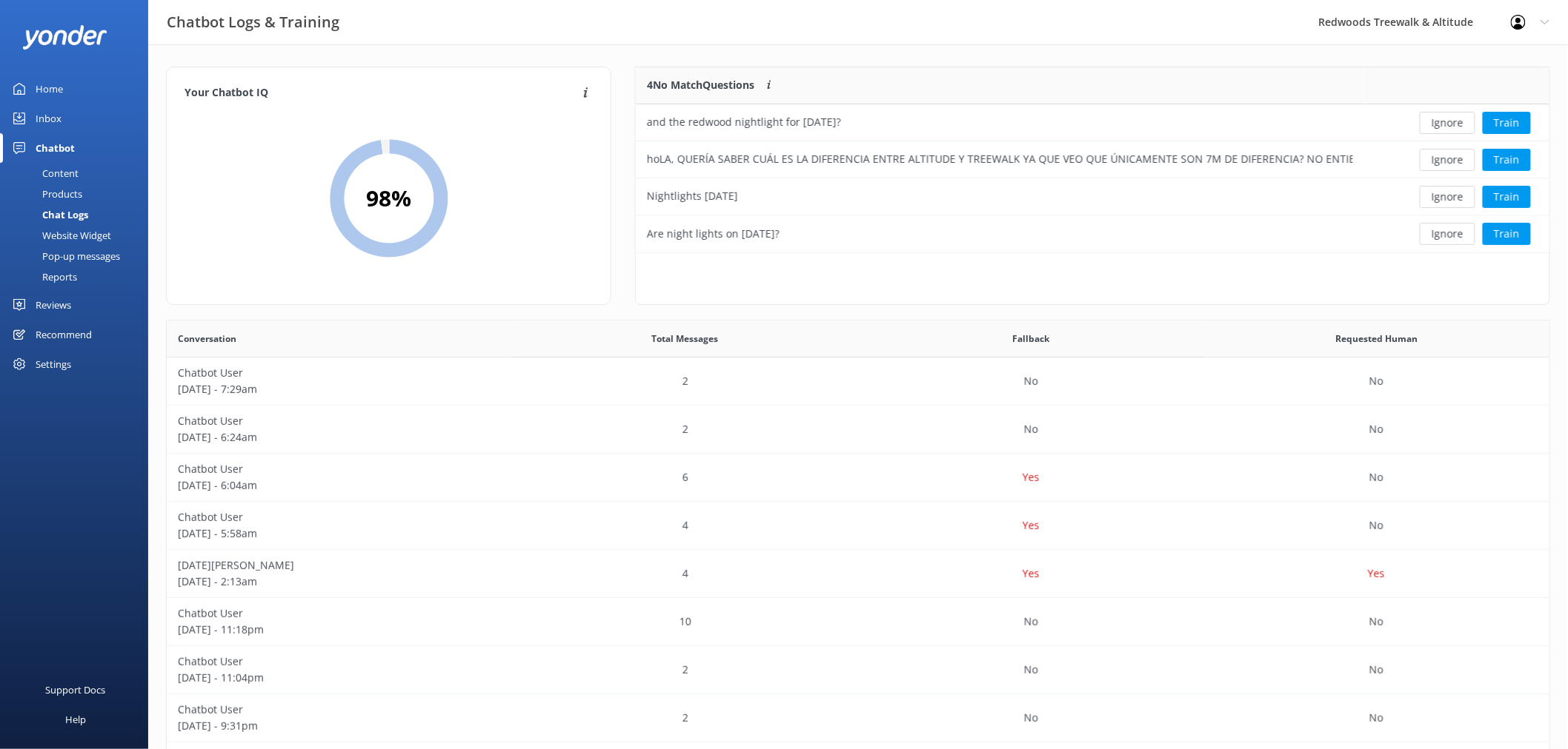
click at [1457, 122] on button "Ignore" at bounding box center [1448, 123] width 56 height 22
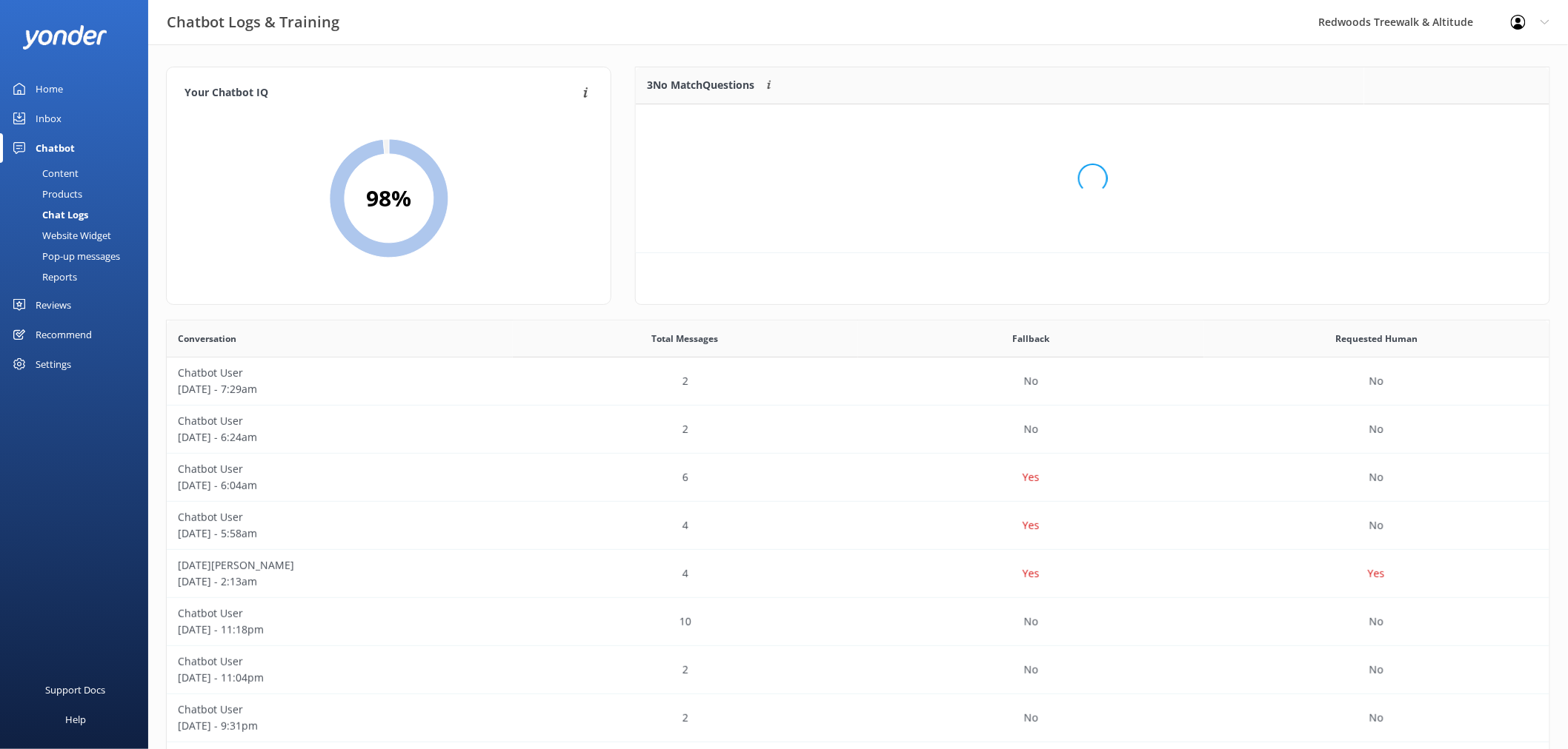
click at [1457, 122] on div "Loading.." at bounding box center [1092, 178] width 884 height 749
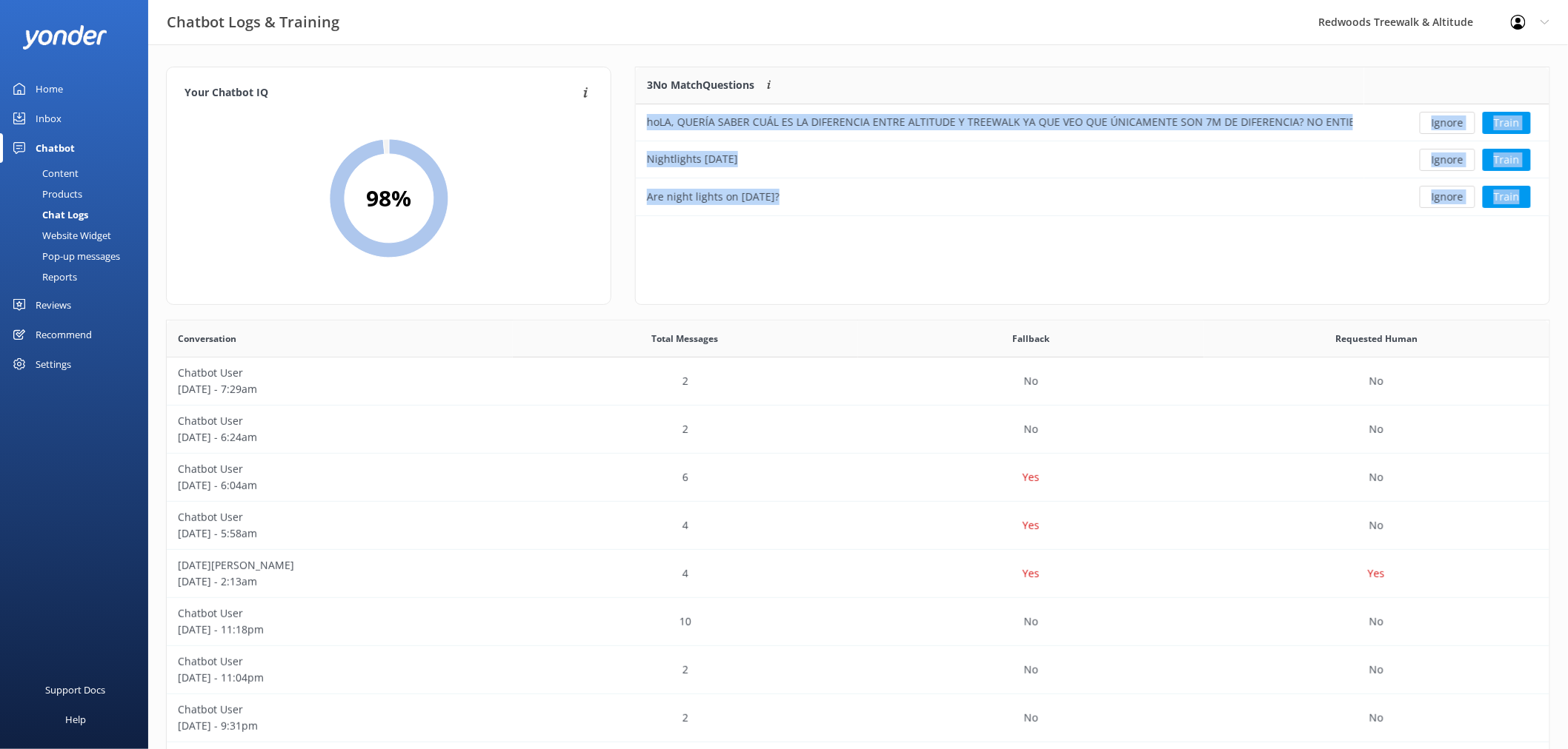
scroll to position [136, 900]
click at [1457, 122] on button "Ignore" at bounding box center [1448, 123] width 56 height 22
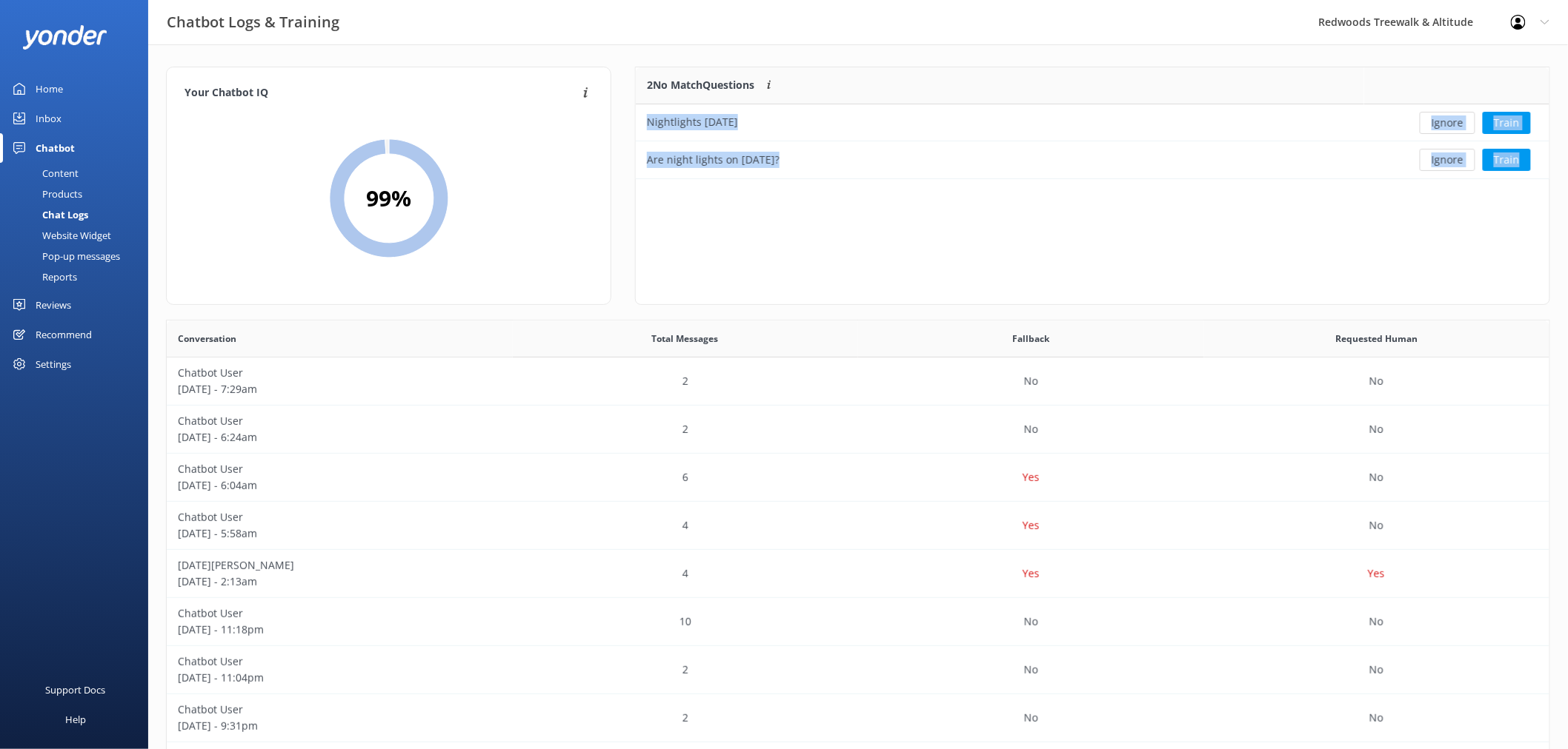
scroll to position [99, 900]
click at [1457, 122] on button "Ignore" at bounding box center [1448, 123] width 56 height 22
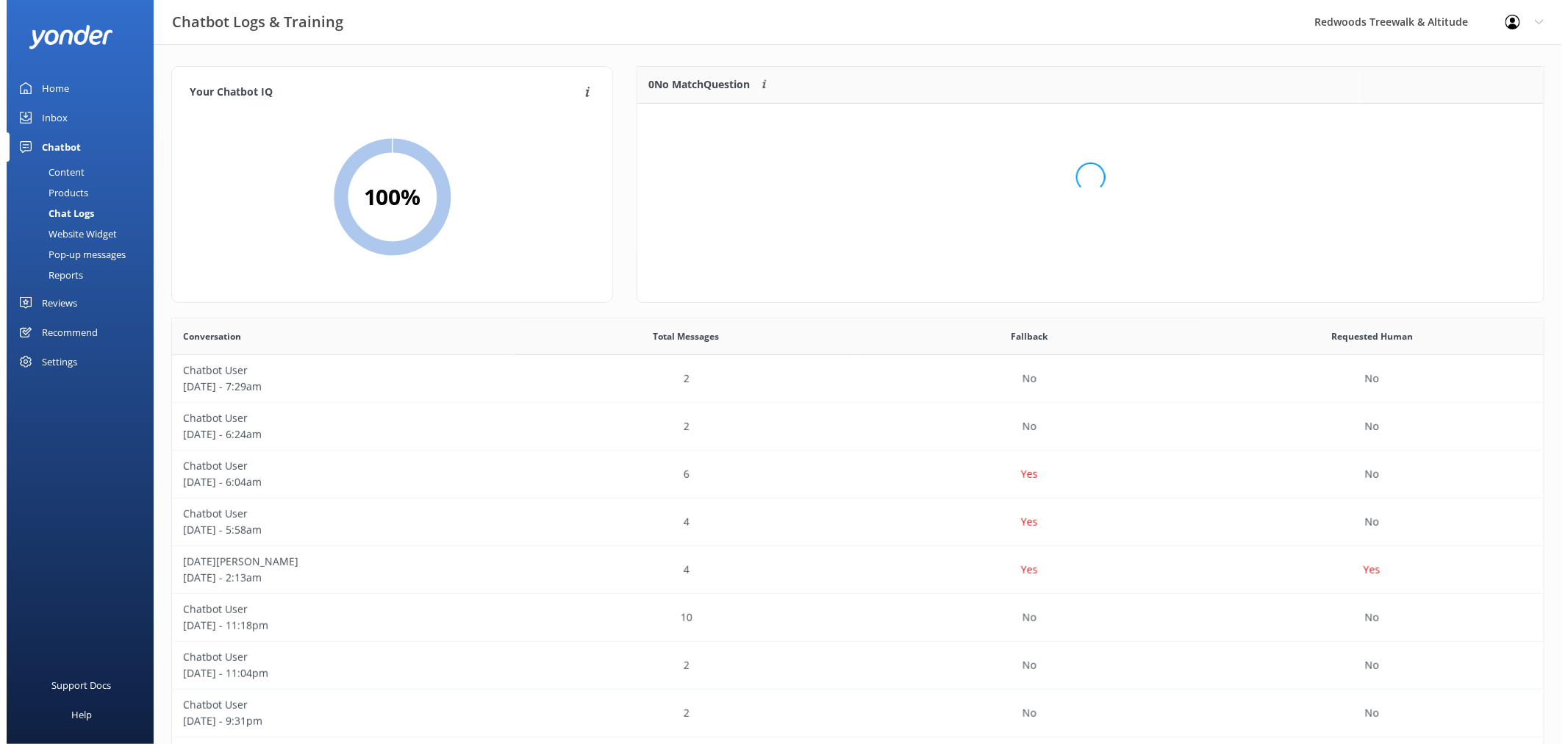
scroll to position [172, 893]
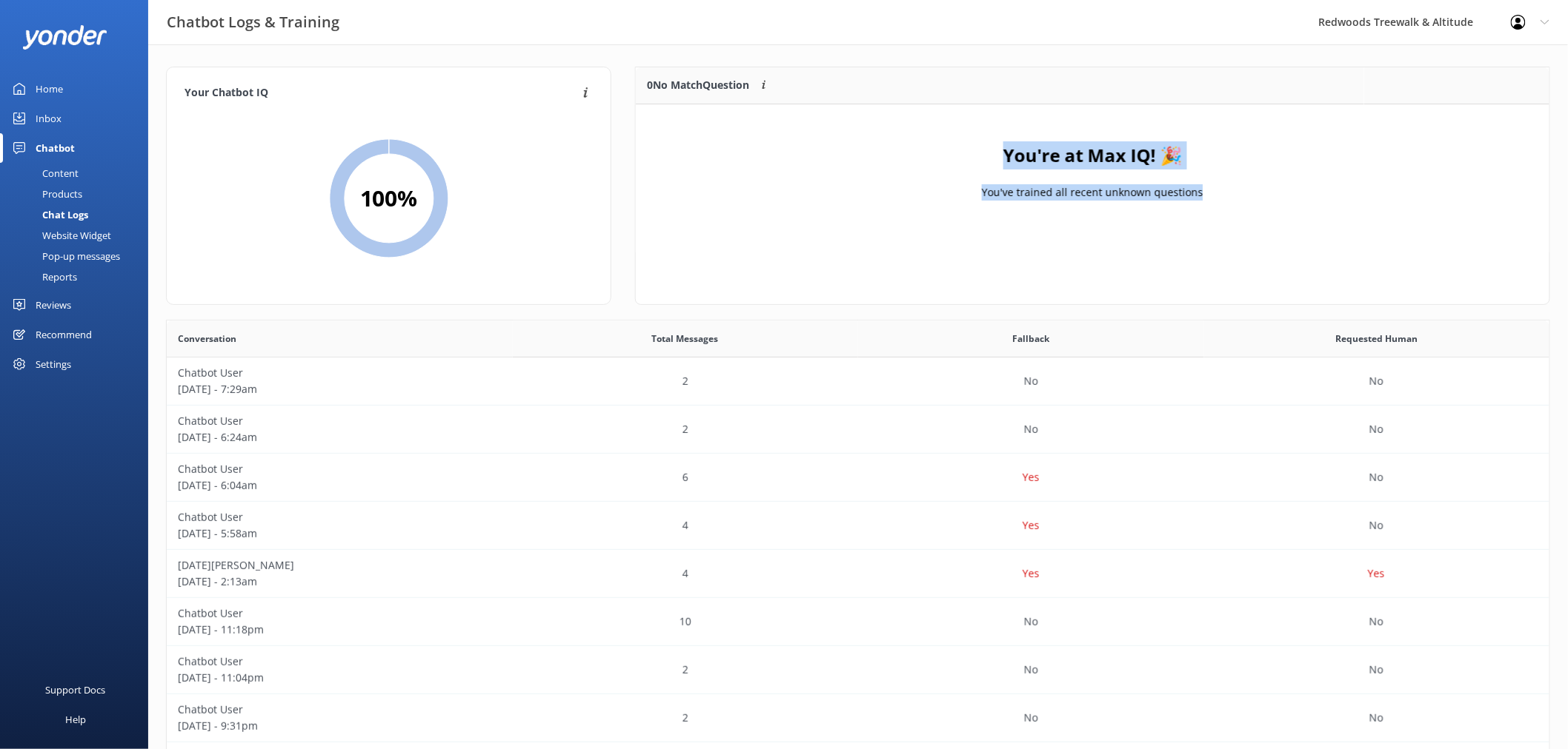
click at [40, 115] on div "Inbox" at bounding box center [49, 118] width 26 height 30
